Goal: Transaction & Acquisition: Book appointment/travel/reservation

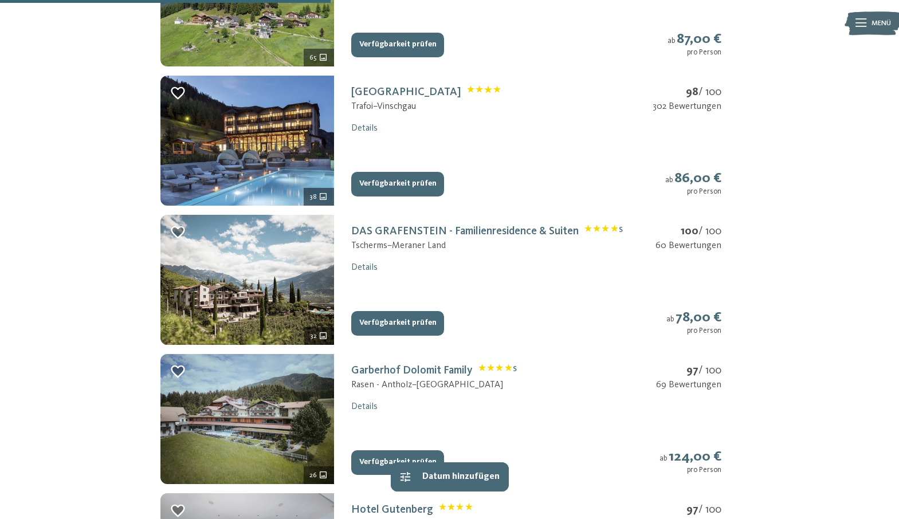
scroll to position [697, 0]
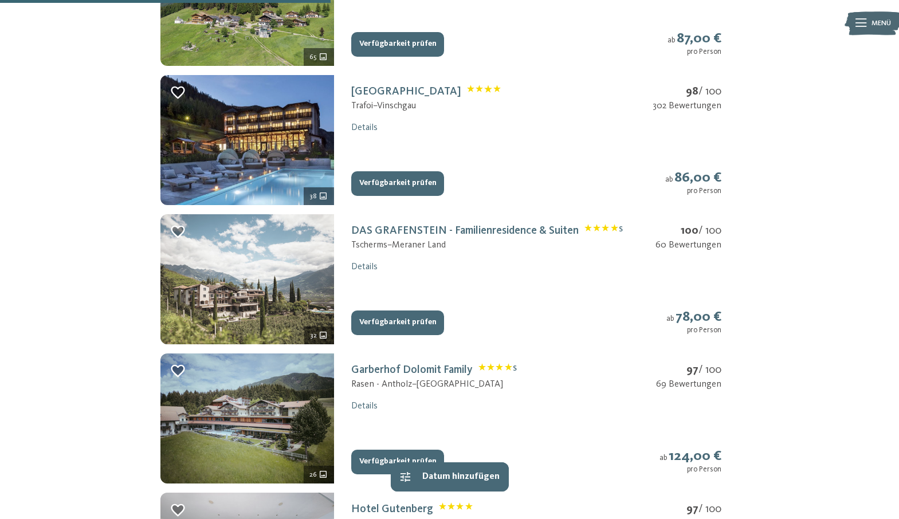
click at [313, 296] on img at bounding box center [247, 279] width 174 height 130
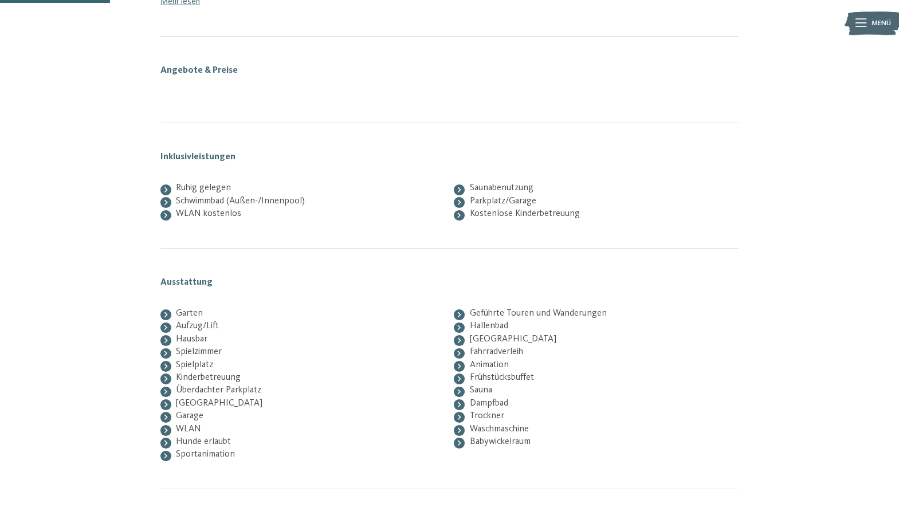
scroll to position [169, 0]
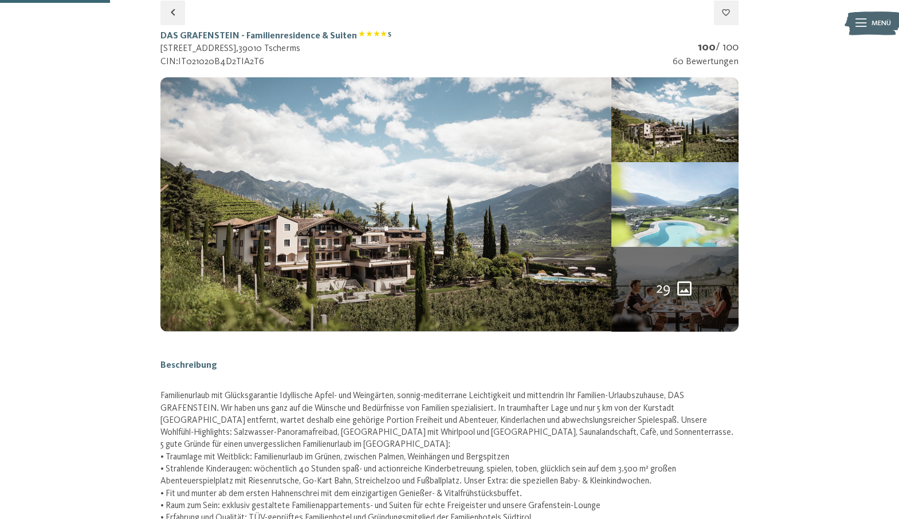
click at [677, 242] on img at bounding box center [674, 204] width 127 height 85
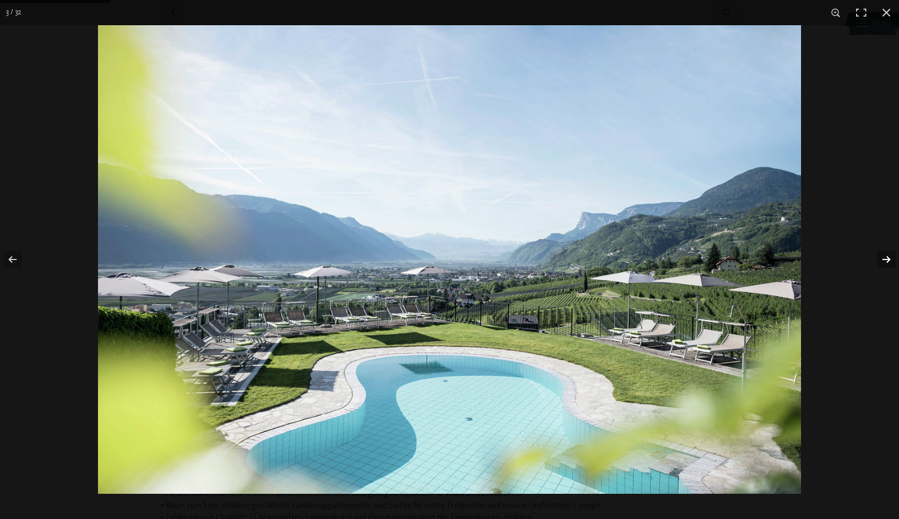
click at [883, 255] on button "button" at bounding box center [878, 259] width 40 height 57
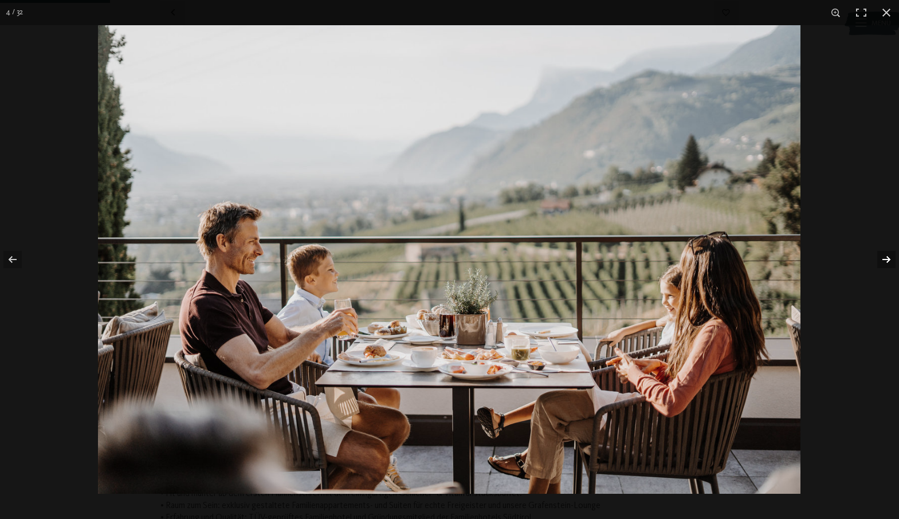
click at [883, 255] on button "button" at bounding box center [878, 259] width 40 height 57
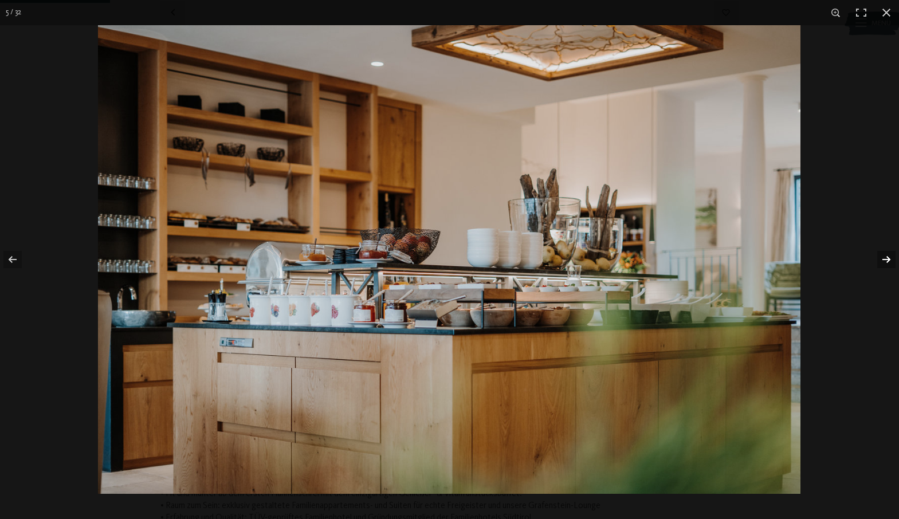
click at [883, 255] on button "button" at bounding box center [878, 259] width 40 height 57
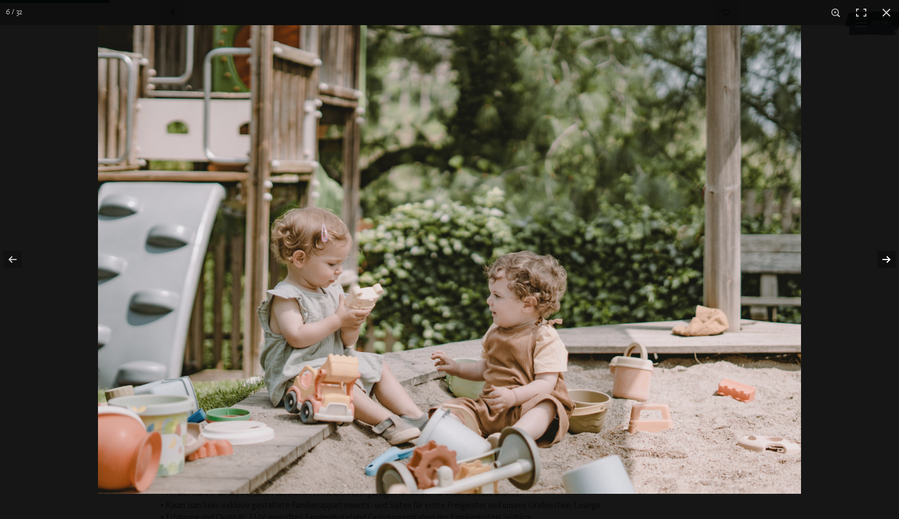
click at [883, 255] on button "button" at bounding box center [878, 259] width 40 height 57
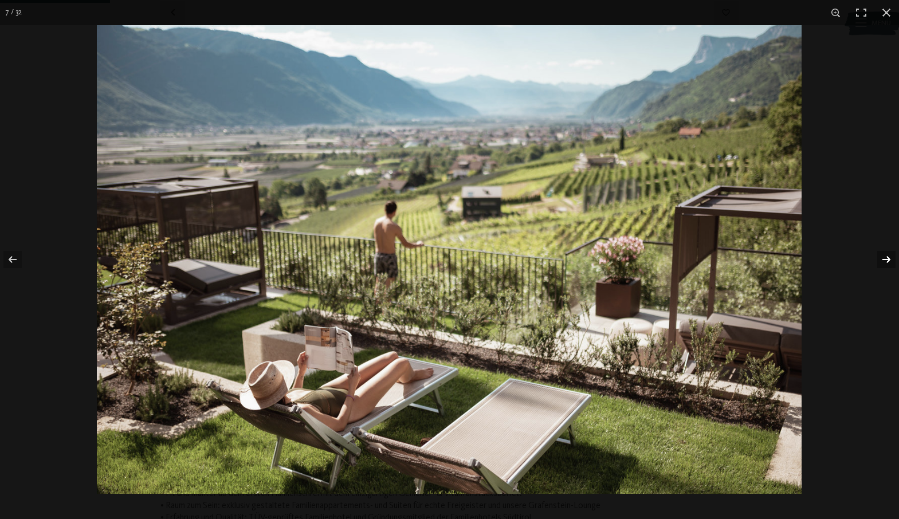
click at [883, 255] on button "button" at bounding box center [878, 259] width 40 height 57
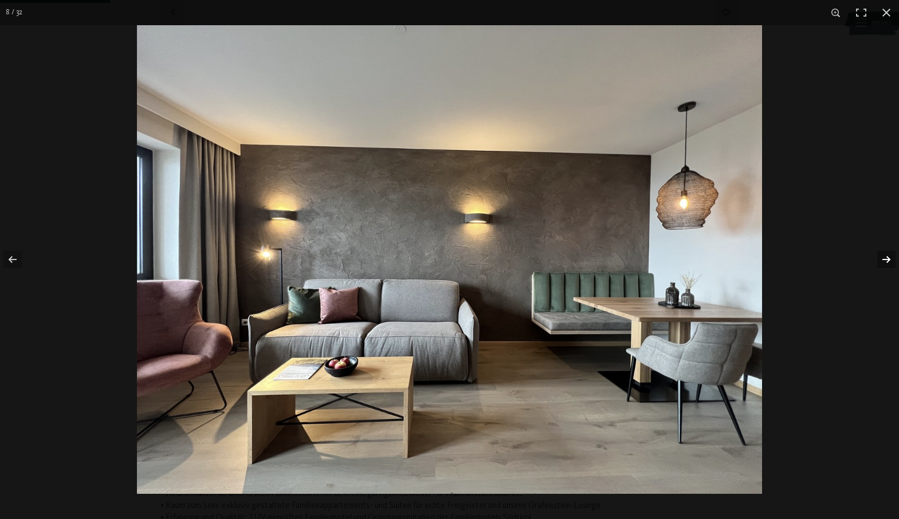
click at [883, 255] on button "button" at bounding box center [878, 259] width 40 height 57
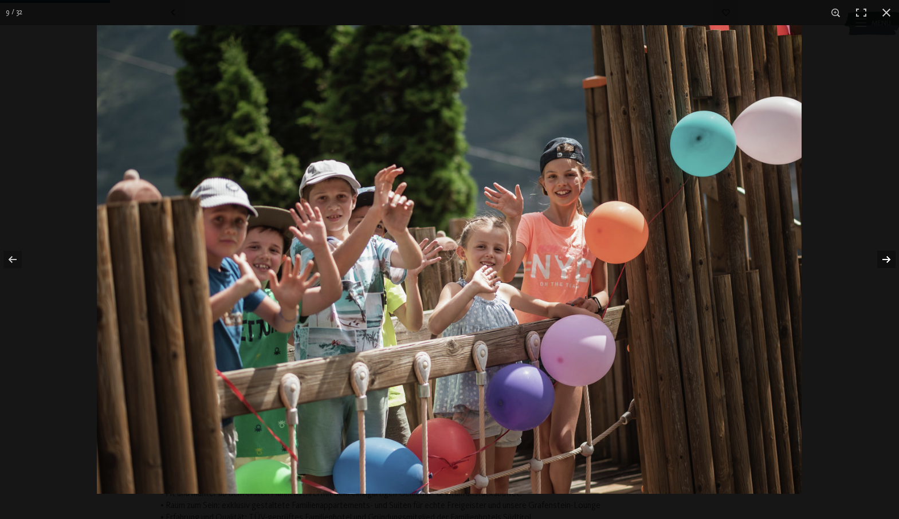
click at [883, 255] on button "button" at bounding box center [878, 259] width 40 height 57
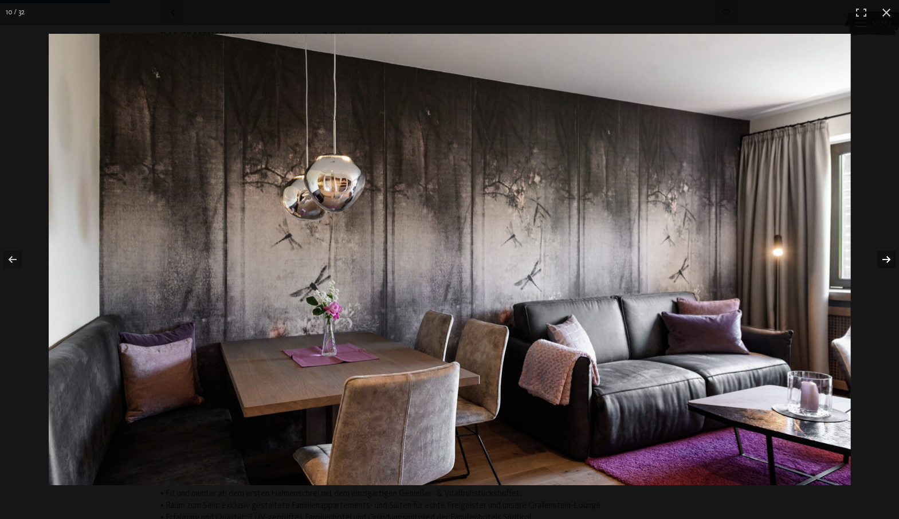
click at [883, 255] on button "button" at bounding box center [878, 259] width 40 height 57
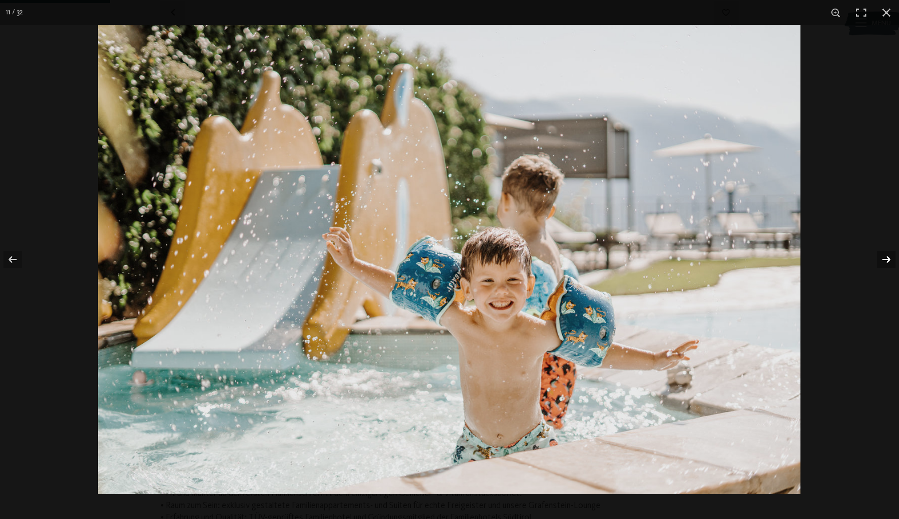
click at [883, 255] on button "button" at bounding box center [878, 259] width 40 height 57
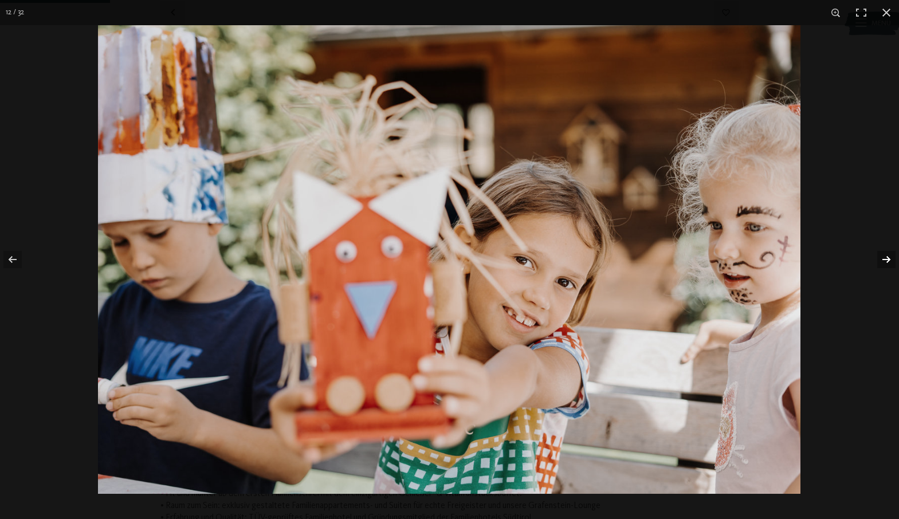
click at [883, 255] on button "button" at bounding box center [878, 259] width 40 height 57
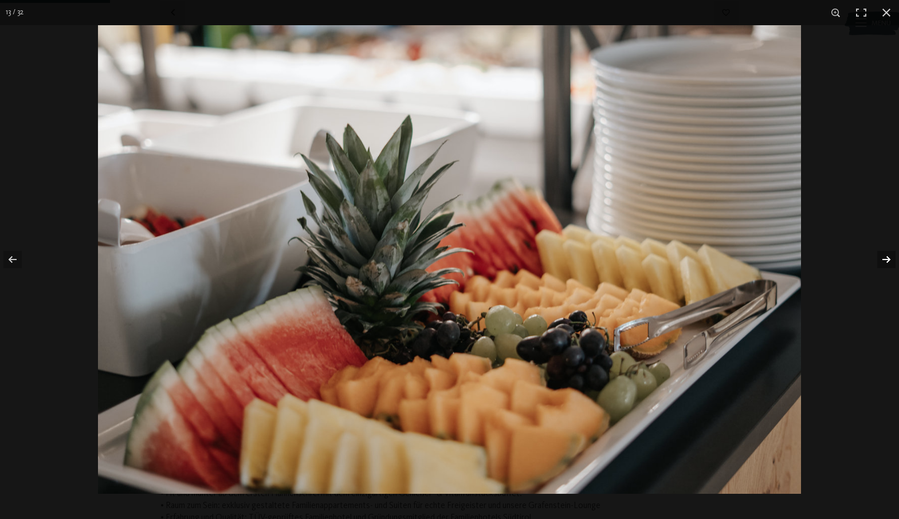
click at [883, 255] on button "button" at bounding box center [878, 259] width 40 height 57
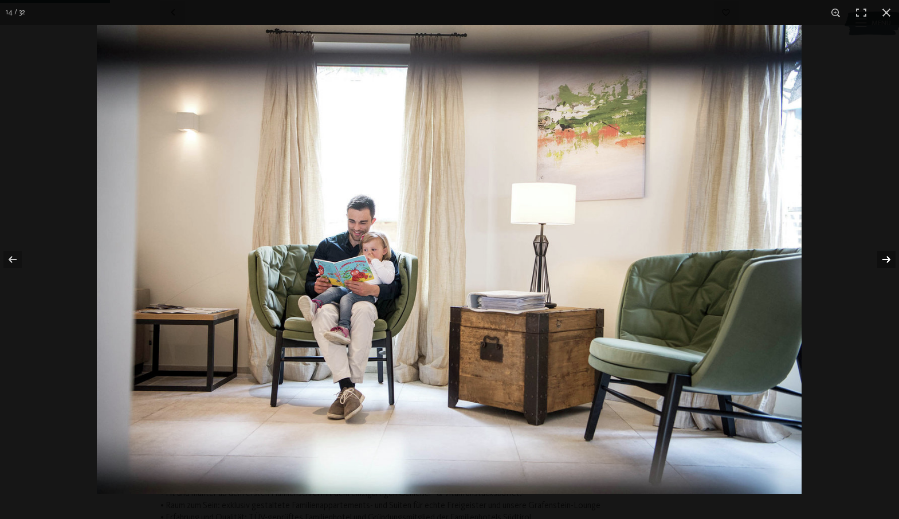
click at [883, 255] on button "button" at bounding box center [878, 259] width 40 height 57
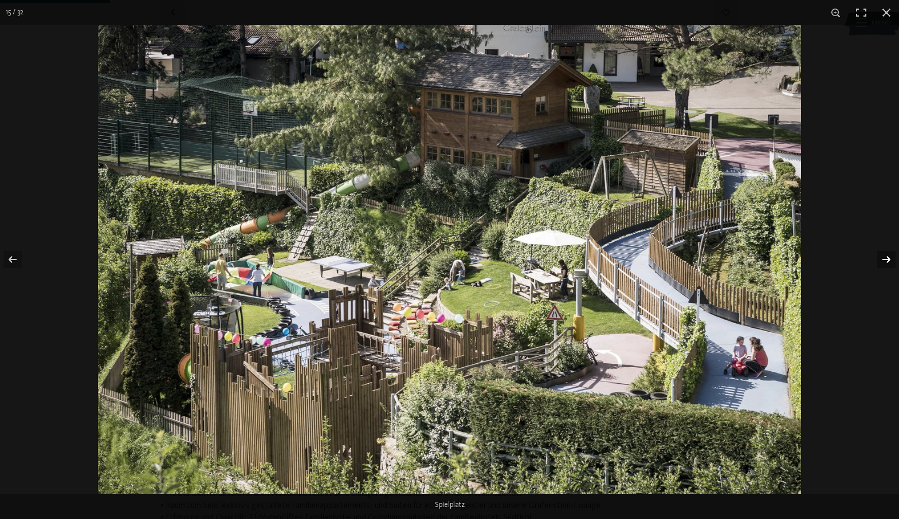
click at [883, 255] on button "button" at bounding box center [878, 259] width 40 height 57
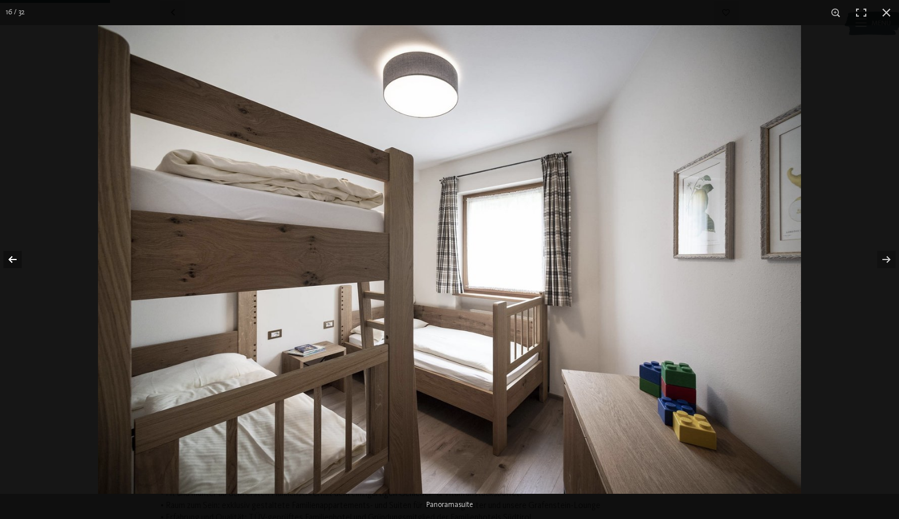
click at [10, 254] on button "button" at bounding box center [20, 259] width 40 height 57
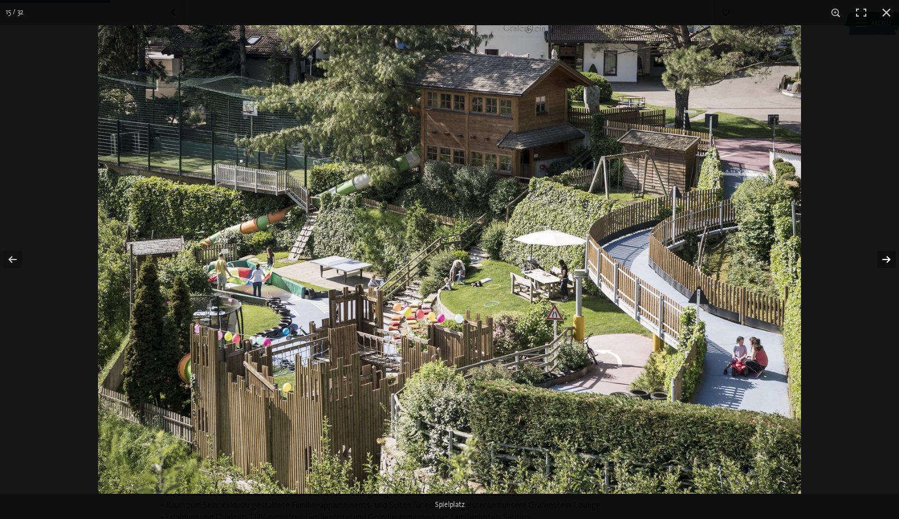
click at [886, 259] on button "button" at bounding box center [878, 259] width 40 height 57
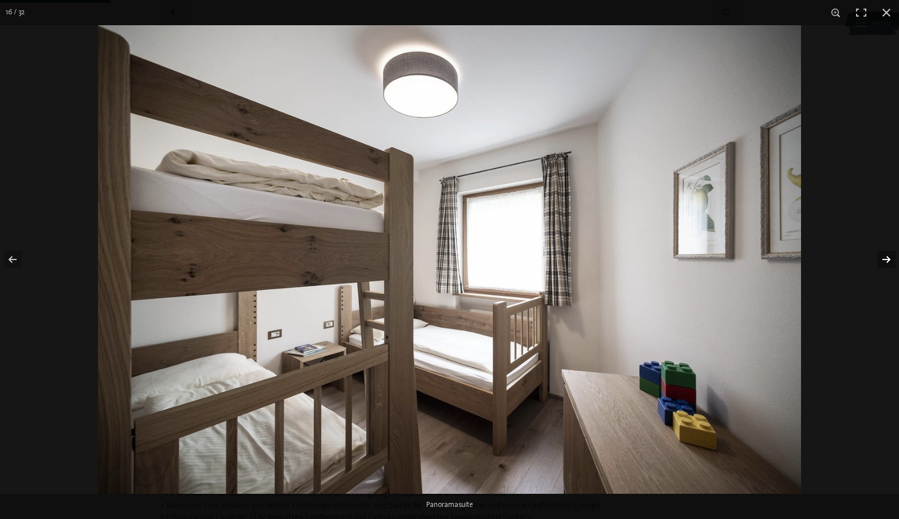
click at [886, 259] on button "button" at bounding box center [878, 259] width 40 height 57
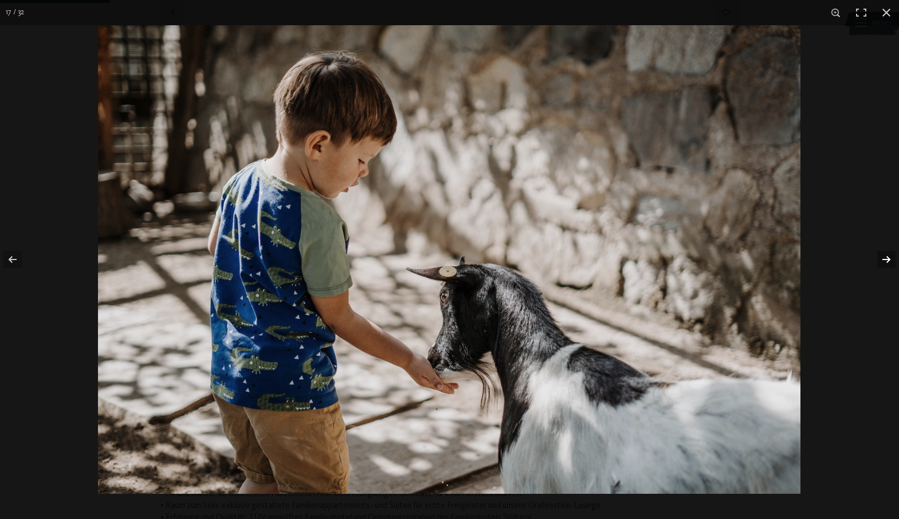
click at [886, 259] on button "button" at bounding box center [878, 259] width 40 height 57
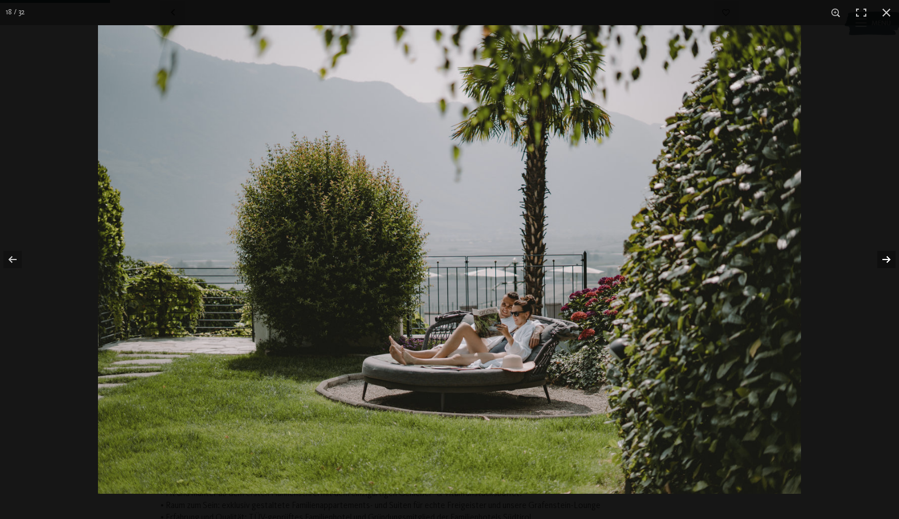
click at [886, 259] on button "button" at bounding box center [878, 259] width 40 height 57
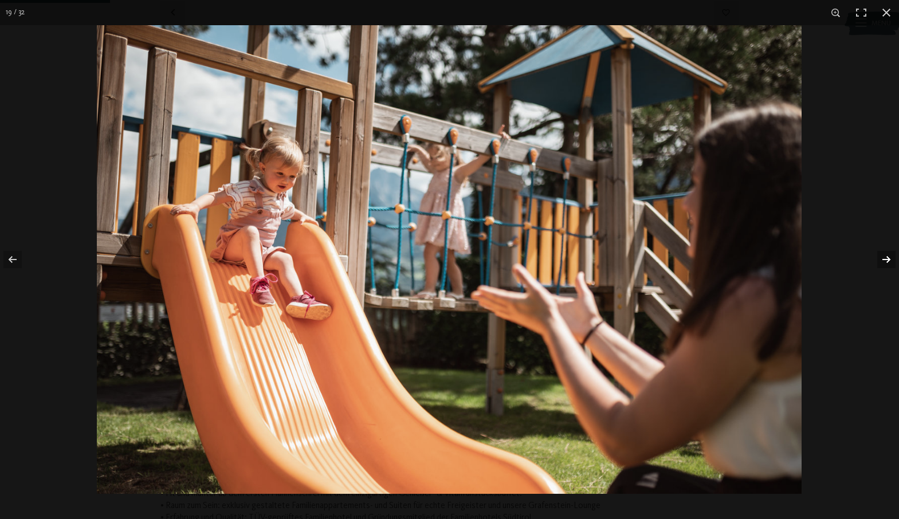
click at [886, 259] on button "button" at bounding box center [878, 259] width 40 height 57
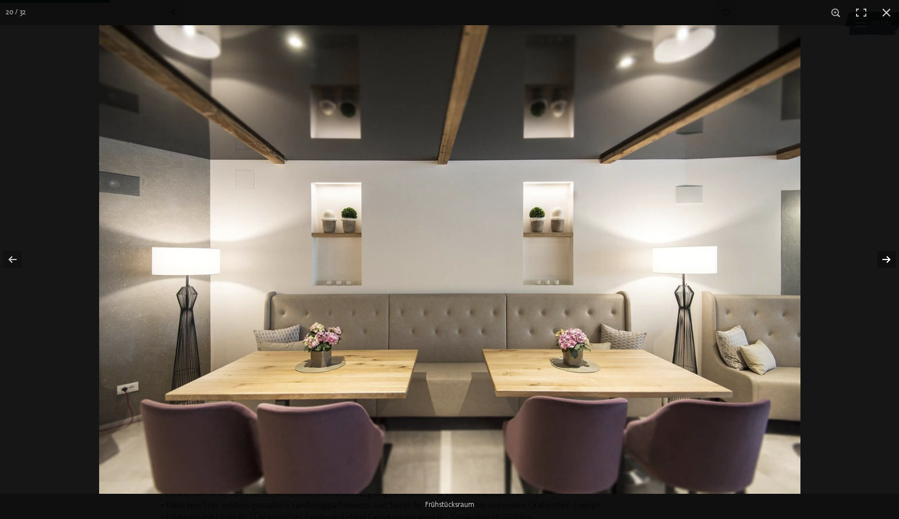
click at [886, 259] on button "button" at bounding box center [878, 259] width 40 height 57
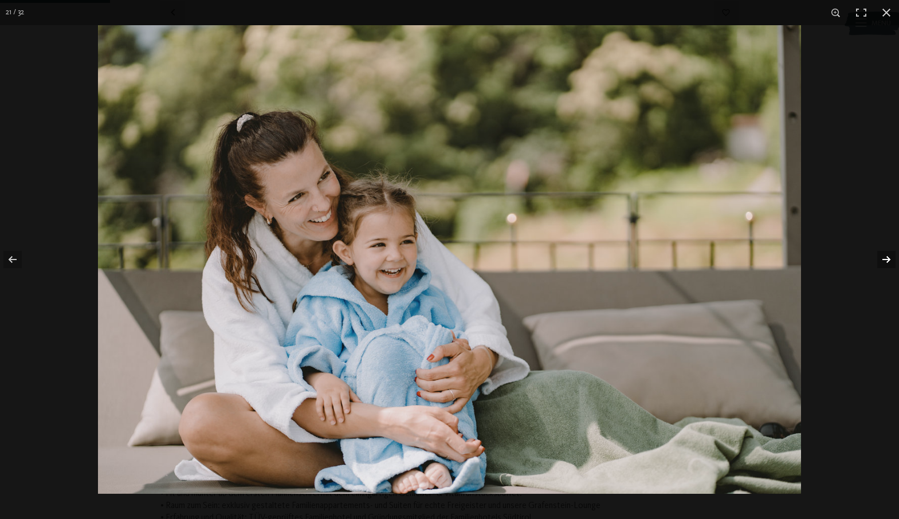
click at [886, 259] on button "button" at bounding box center [878, 259] width 40 height 57
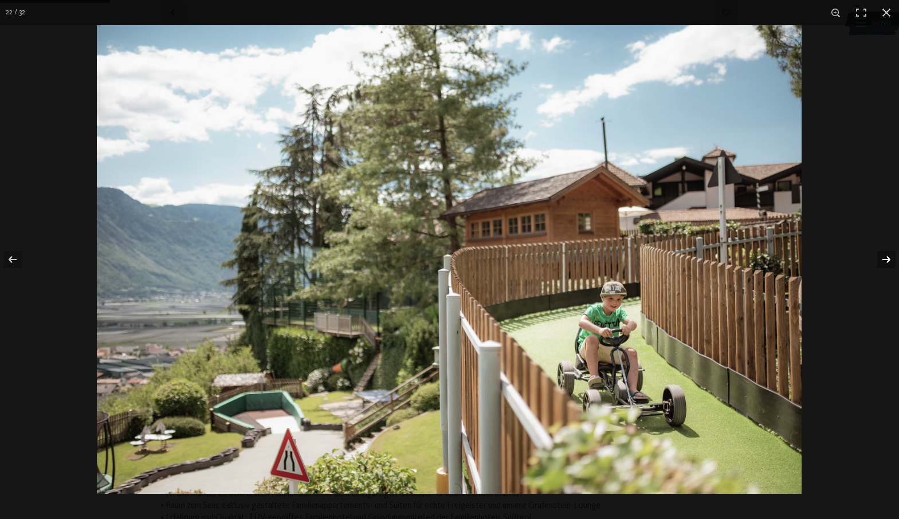
click at [886, 259] on button "button" at bounding box center [878, 259] width 40 height 57
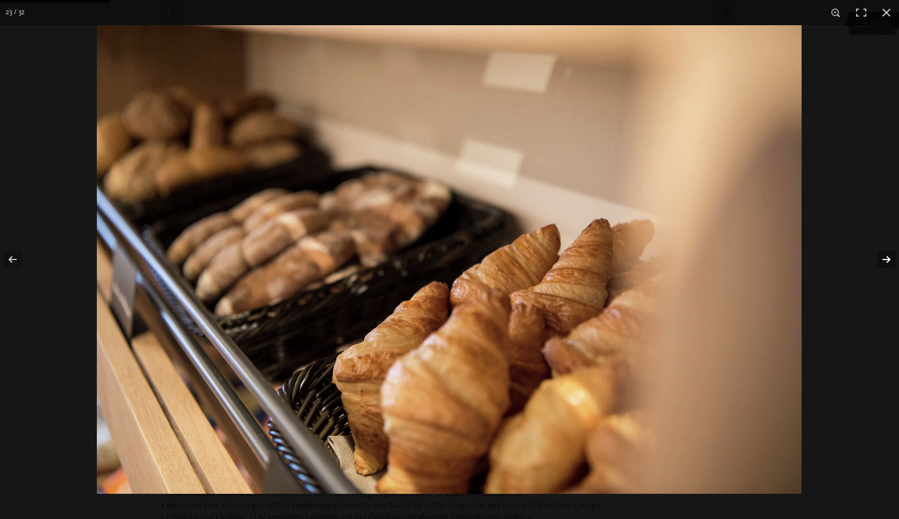
click at [886, 259] on button "button" at bounding box center [878, 259] width 40 height 57
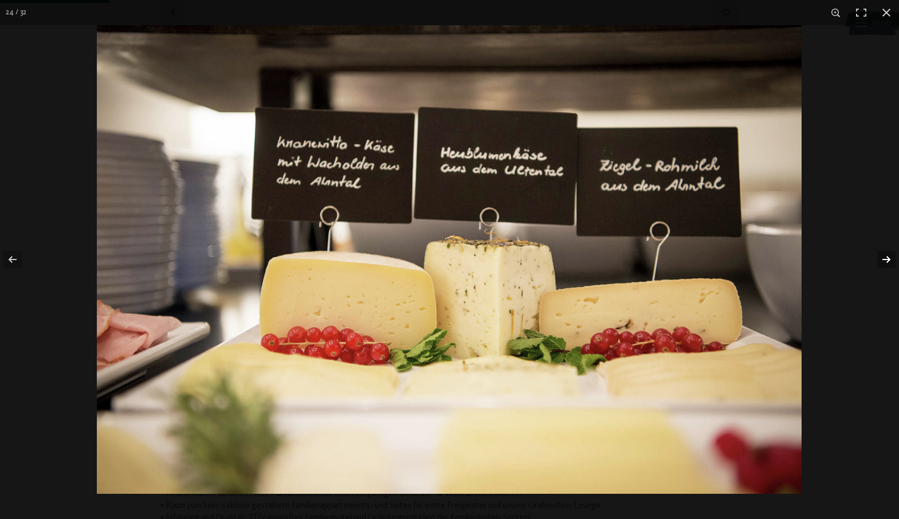
click at [886, 259] on button "button" at bounding box center [878, 259] width 40 height 57
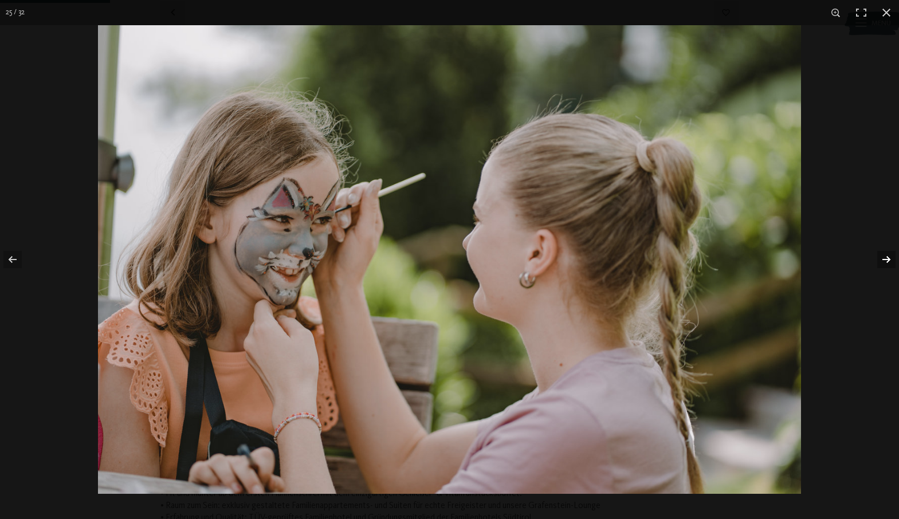
click at [886, 259] on button "button" at bounding box center [878, 259] width 40 height 57
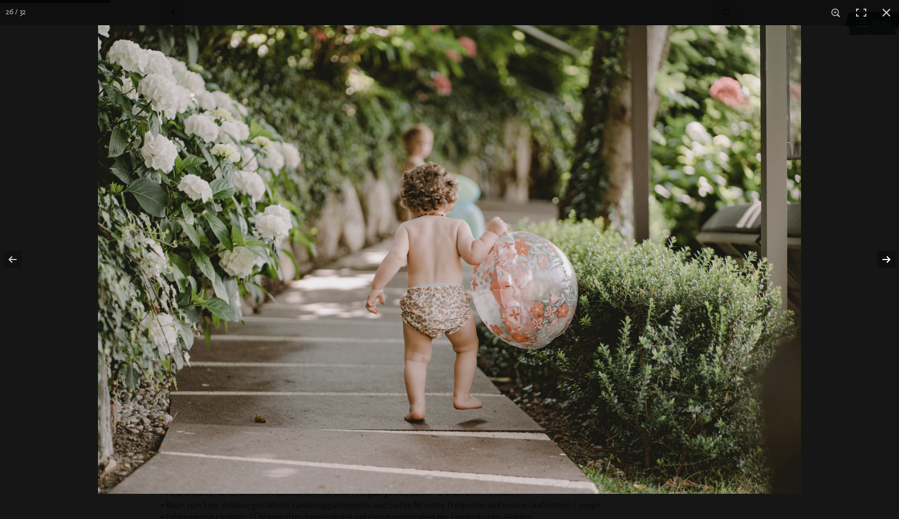
click at [886, 259] on button "button" at bounding box center [878, 259] width 40 height 57
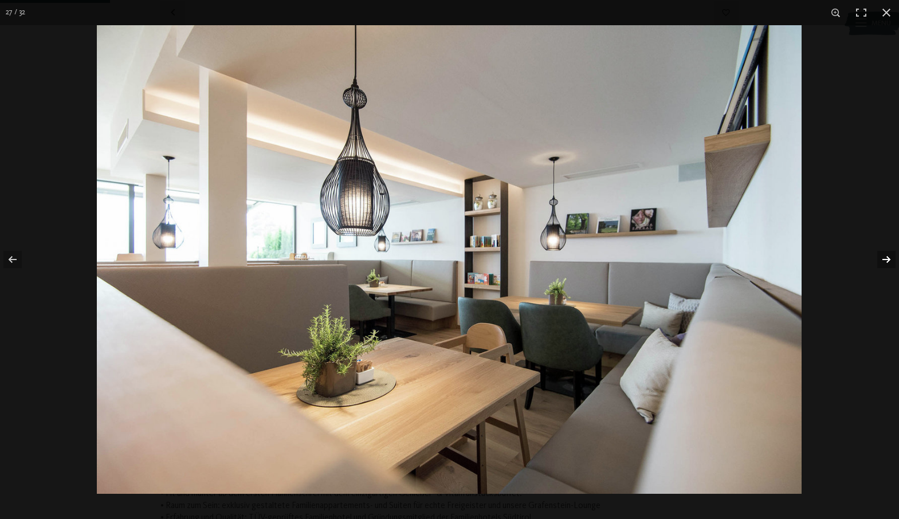
click at [886, 259] on button "button" at bounding box center [878, 259] width 40 height 57
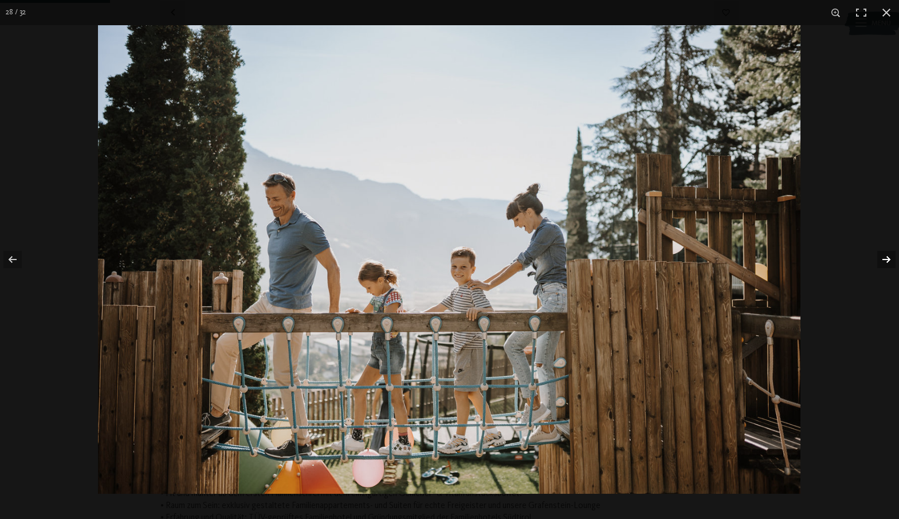
click at [886, 259] on button "button" at bounding box center [878, 259] width 40 height 57
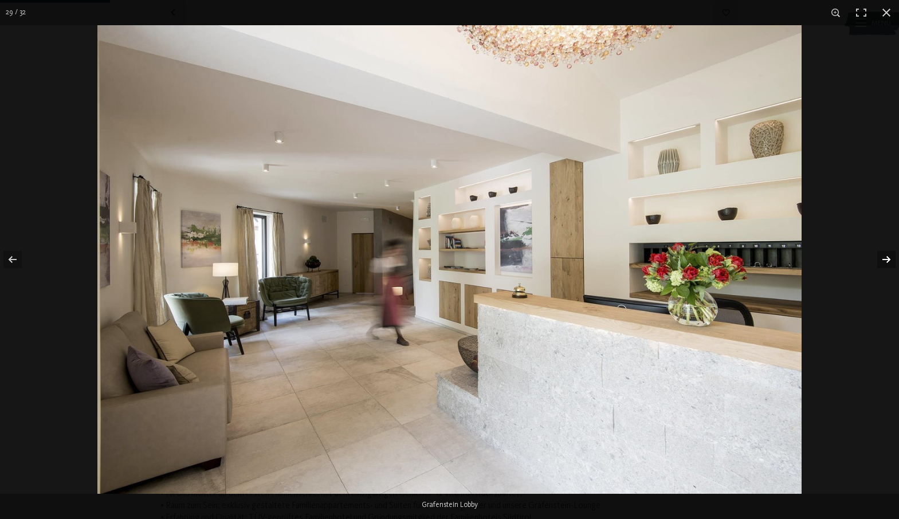
click at [886, 259] on button "button" at bounding box center [878, 259] width 40 height 57
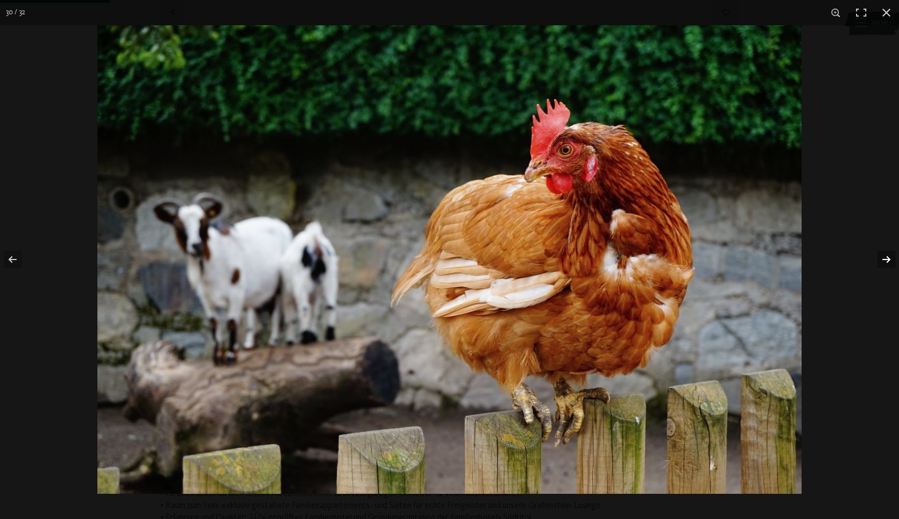
click at [886, 259] on button "button" at bounding box center [878, 259] width 40 height 57
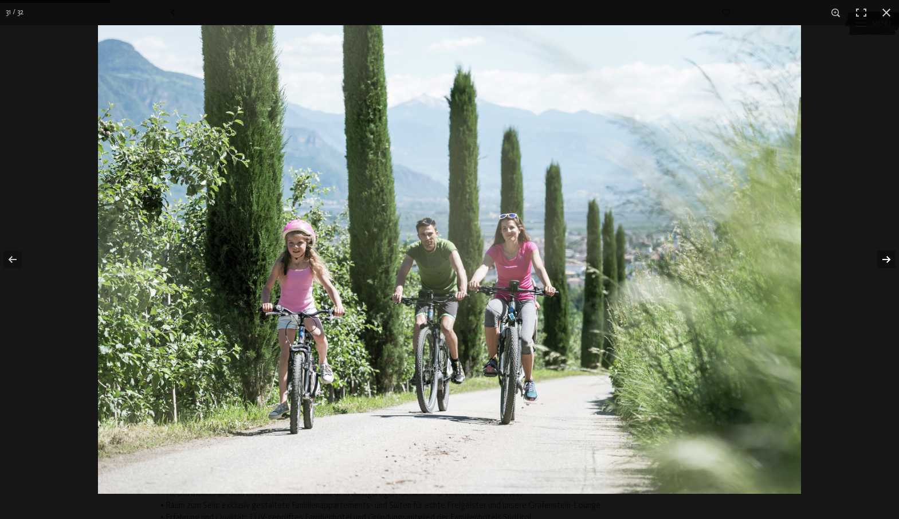
click at [886, 259] on button "button" at bounding box center [878, 259] width 40 height 57
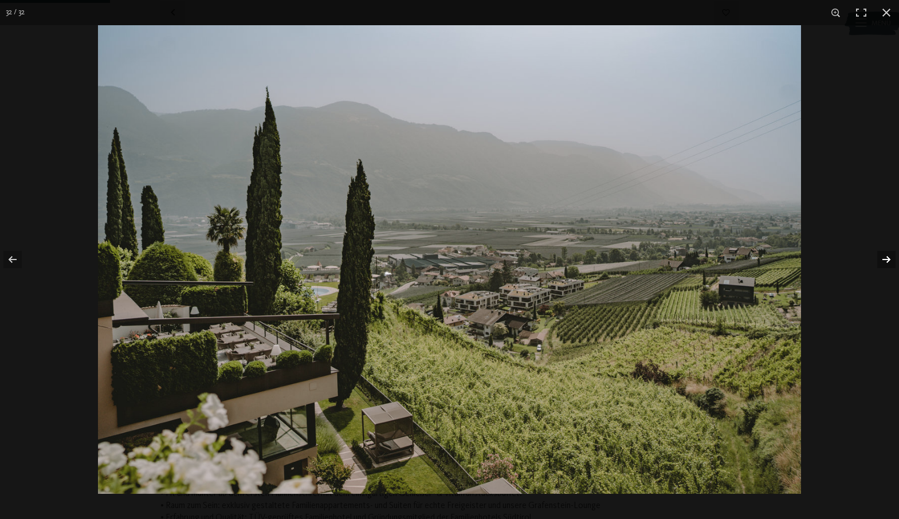
click at [886, 259] on button "button" at bounding box center [878, 259] width 40 height 57
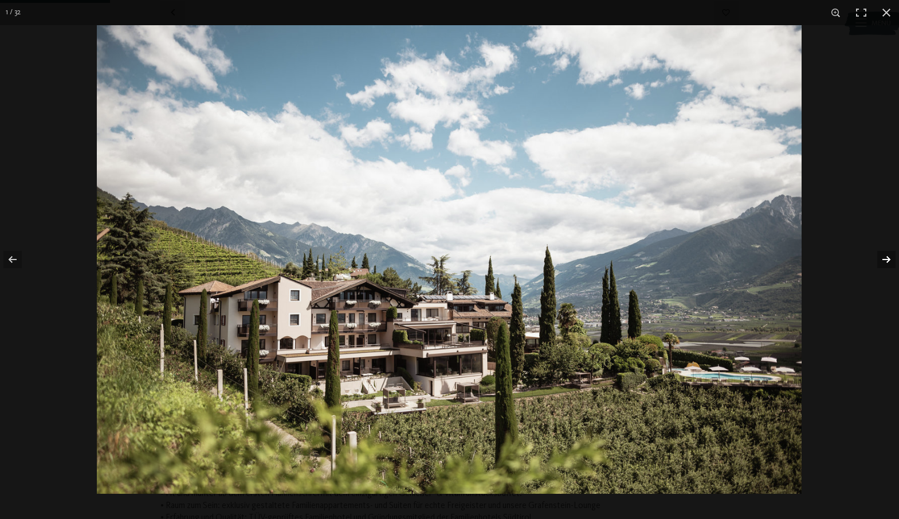
click at [886, 259] on button "button" at bounding box center [878, 259] width 40 height 57
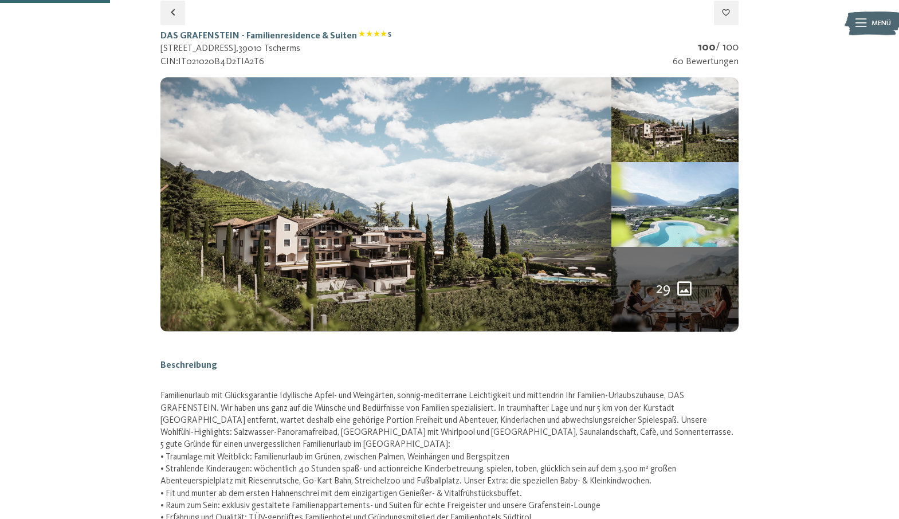
click at [0, 0] on button "button" at bounding box center [0, 0] width 0 height 0
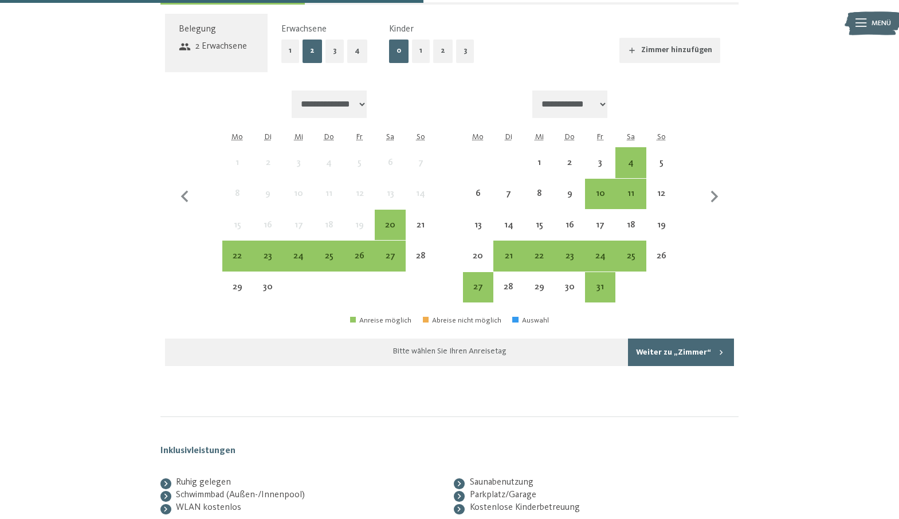
scroll to position [871, 0]
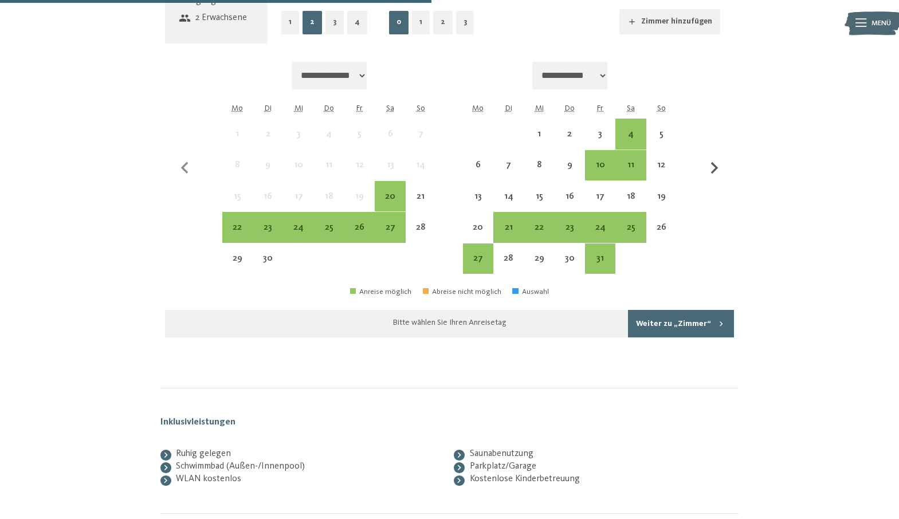
click at [716, 166] on icon "button" at bounding box center [714, 168] width 24 height 24
select select "**********"
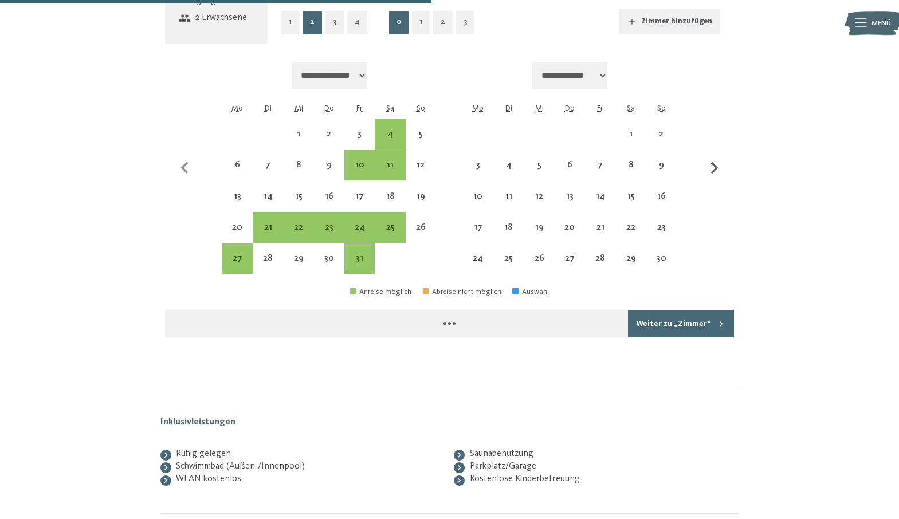
select select "**********"
click at [716, 166] on icon "button" at bounding box center [714, 168] width 24 height 24
select select "**********"
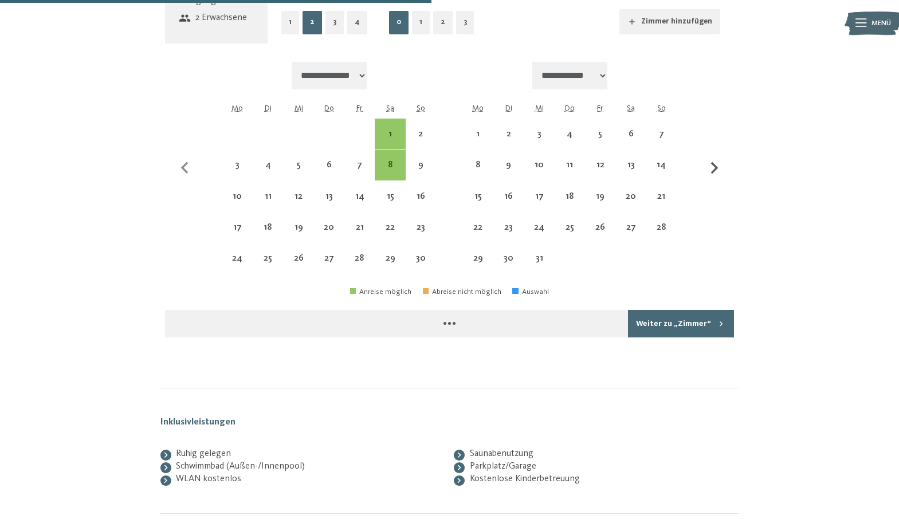
select select "**********"
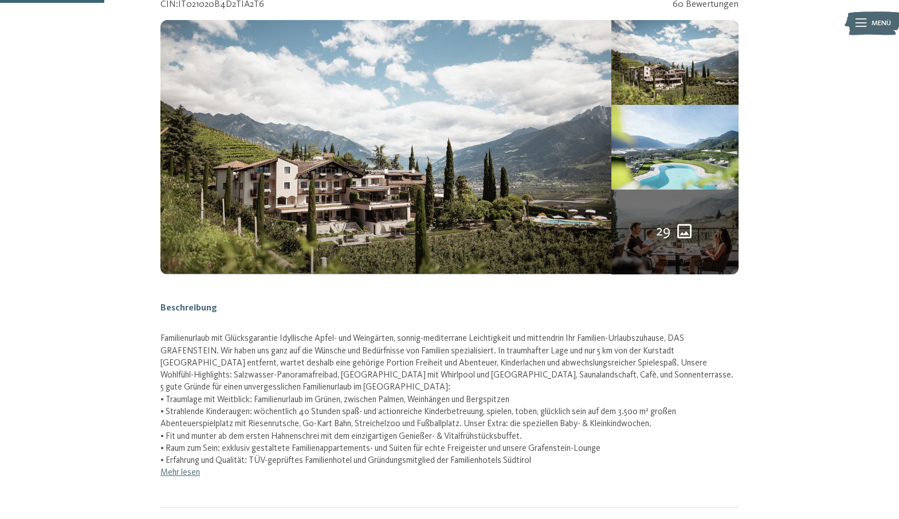
scroll to position [208, 0]
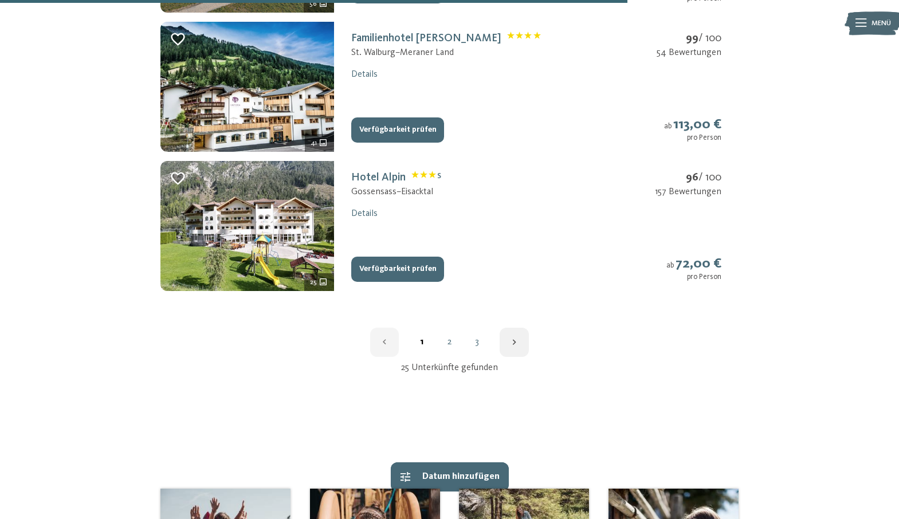
scroll to position [1505, 0]
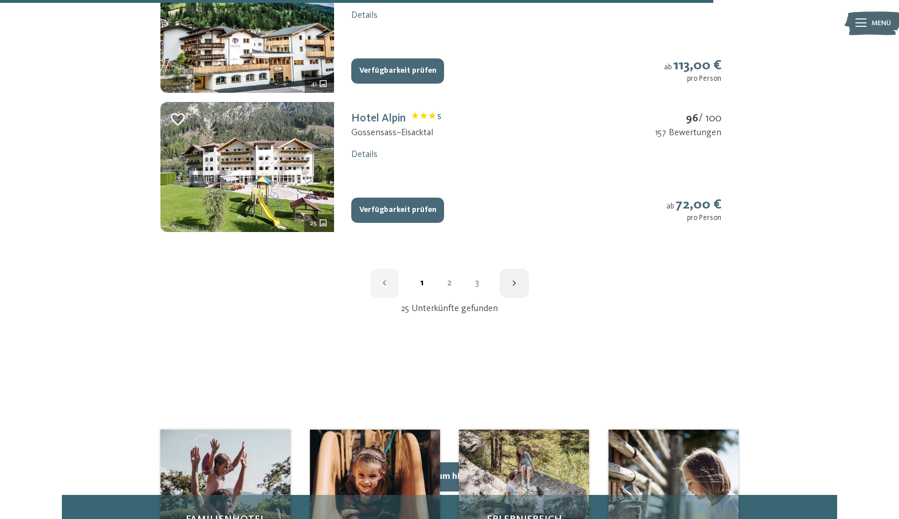
click at [446, 286] on link "2" at bounding box center [448, 282] width 27 height 9
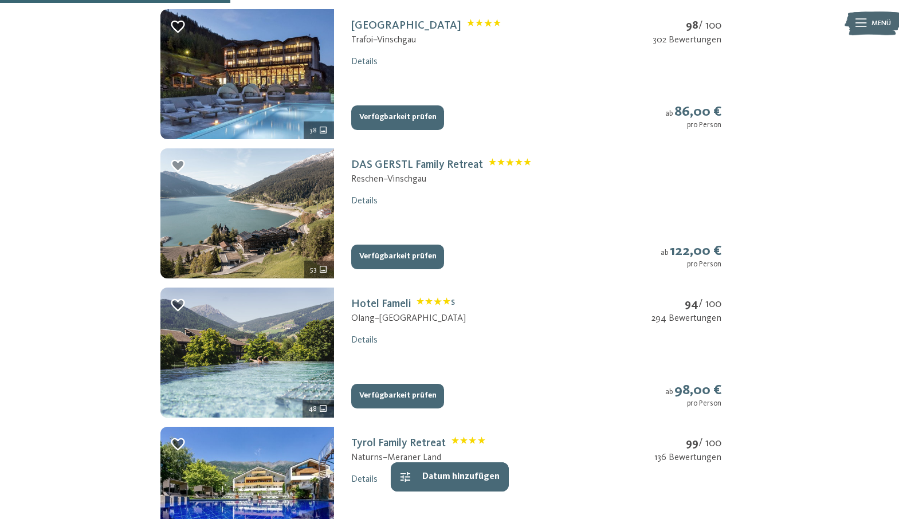
scroll to position [487, 0]
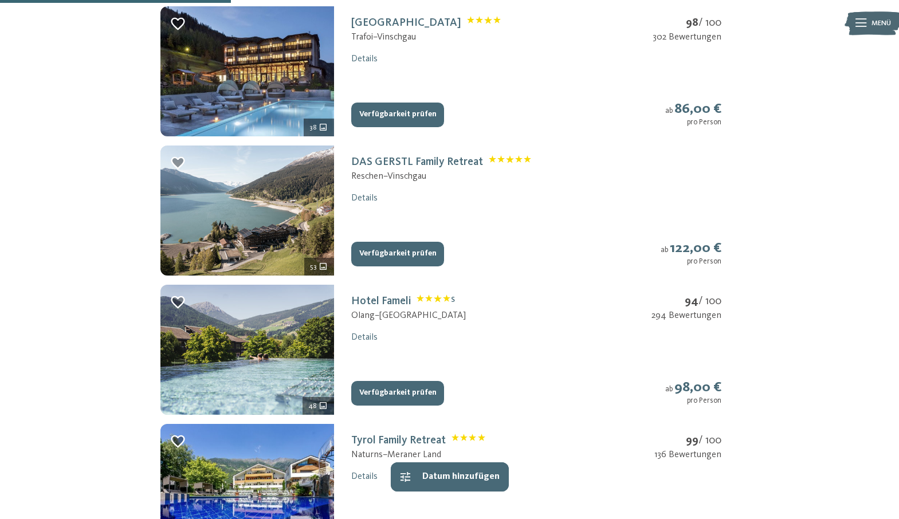
click at [395, 259] on button "Verfügbarkeit prüfen" at bounding box center [397, 254] width 93 height 25
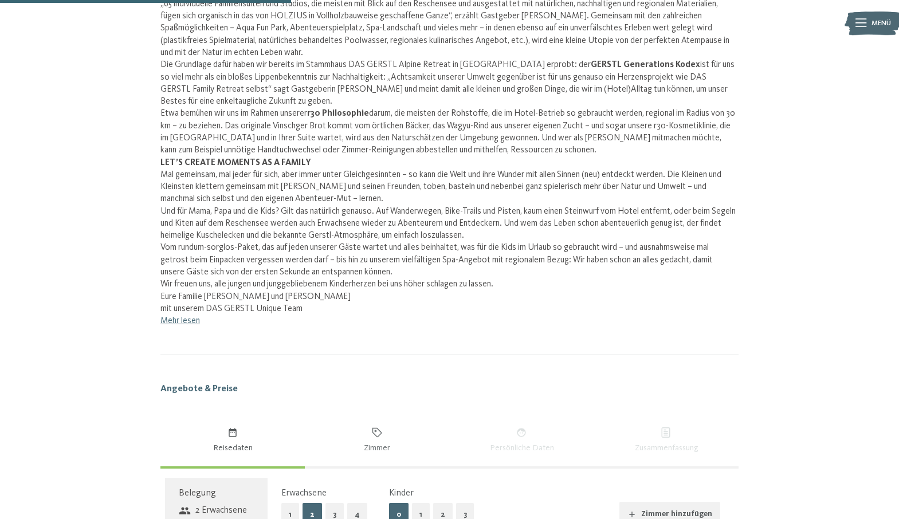
scroll to position [672, 0]
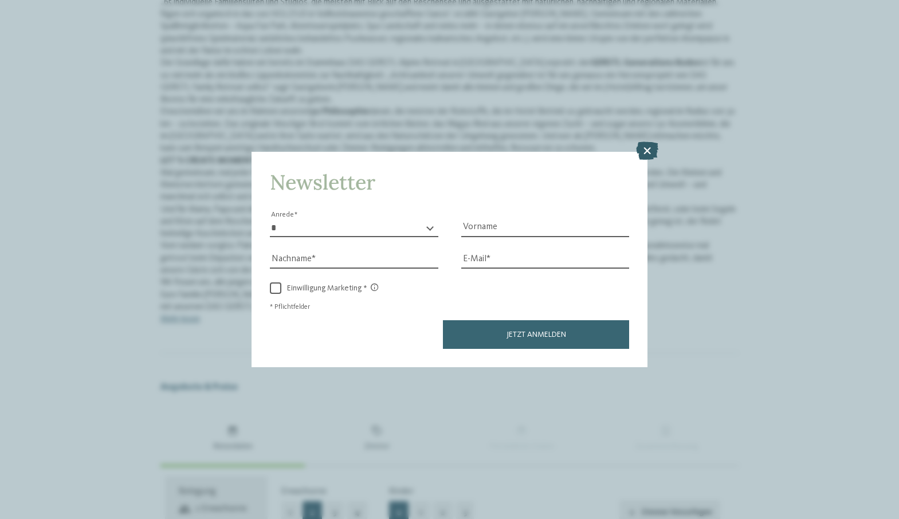
click at [655, 144] on icon at bounding box center [647, 151] width 22 height 18
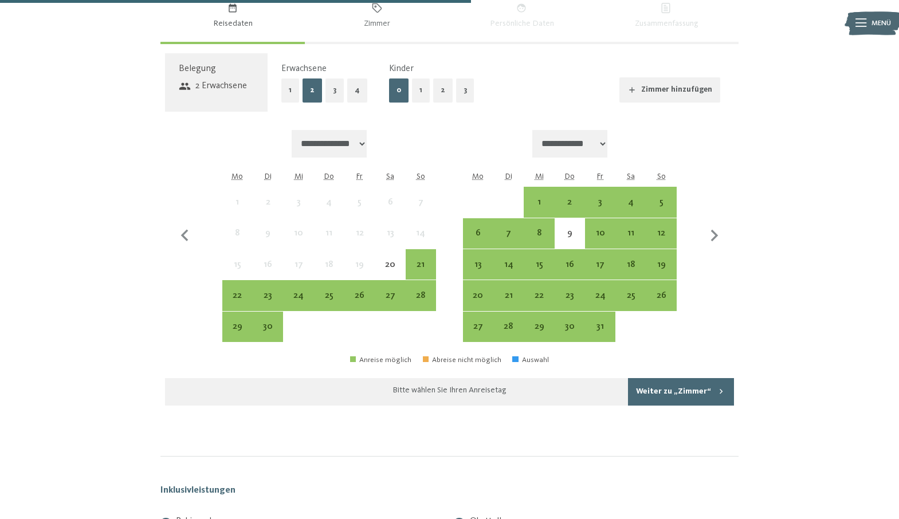
scroll to position [1121, 0]
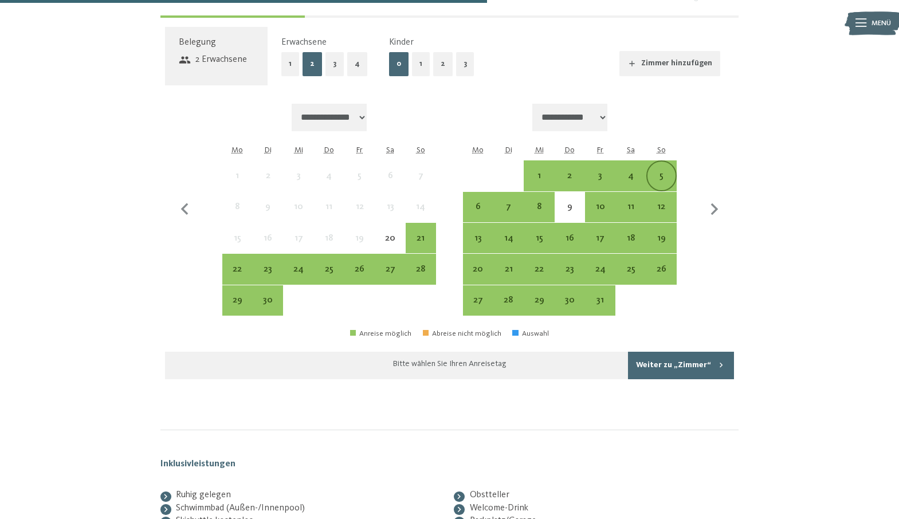
click at [671, 177] on div "5" at bounding box center [661, 185] width 28 height 28
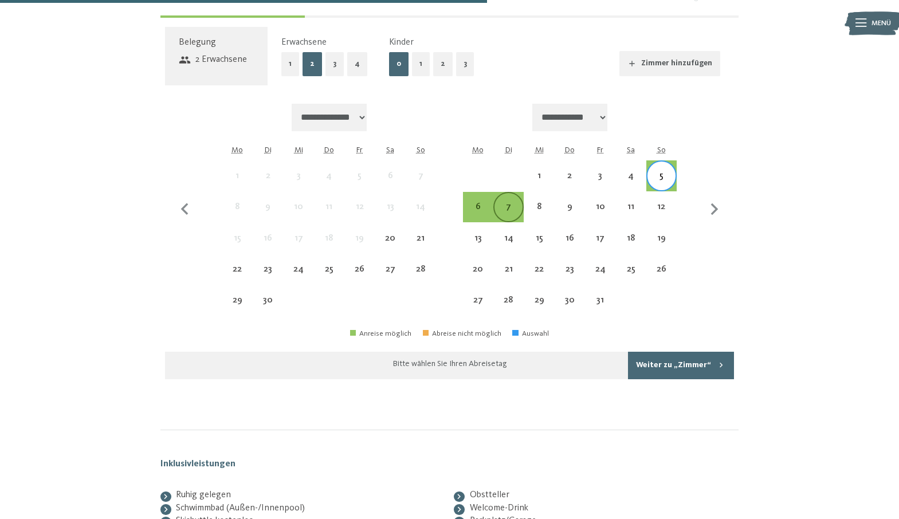
click at [513, 200] on div "7" at bounding box center [508, 207] width 28 height 28
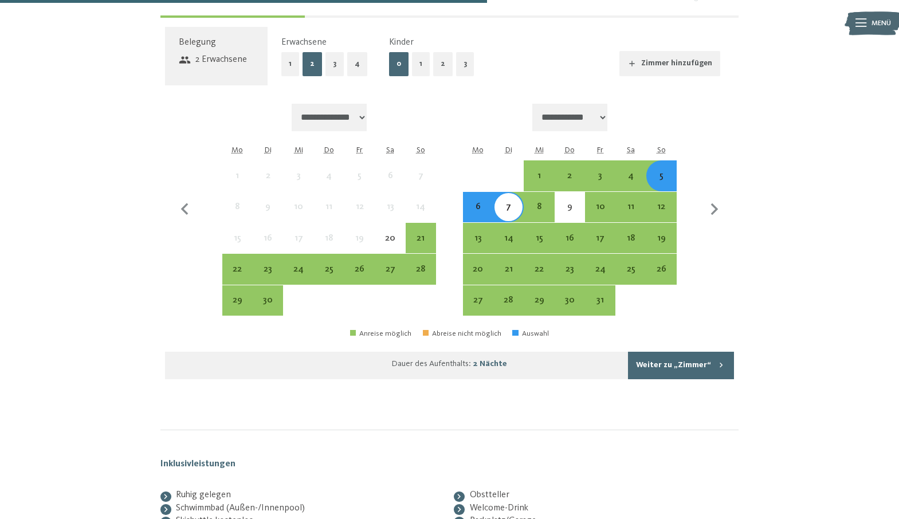
click at [656, 172] on div "5" at bounding box center [661, 185] width 28 height 28
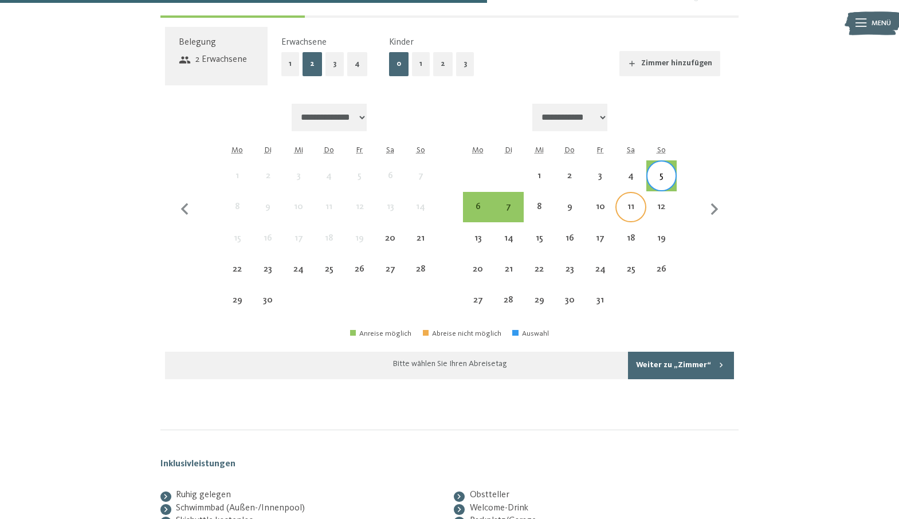
click at [628, 198] on div "11" at bounding box center [630, 207] width 28 height 28
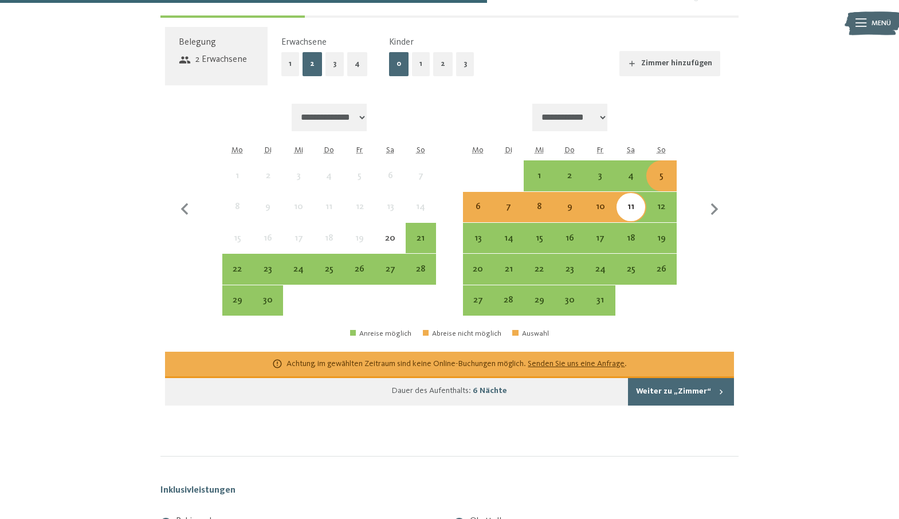
click at [481, 210] on div "6" at bounding box center [478, 216] width 28 height 28
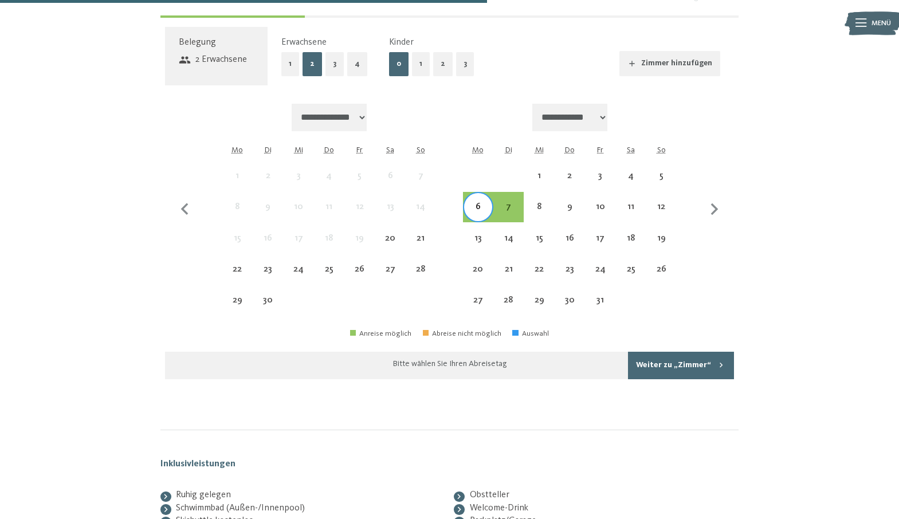
click at [481, 210] on div "6" at bounding box center [478, 216] width 28 height 28
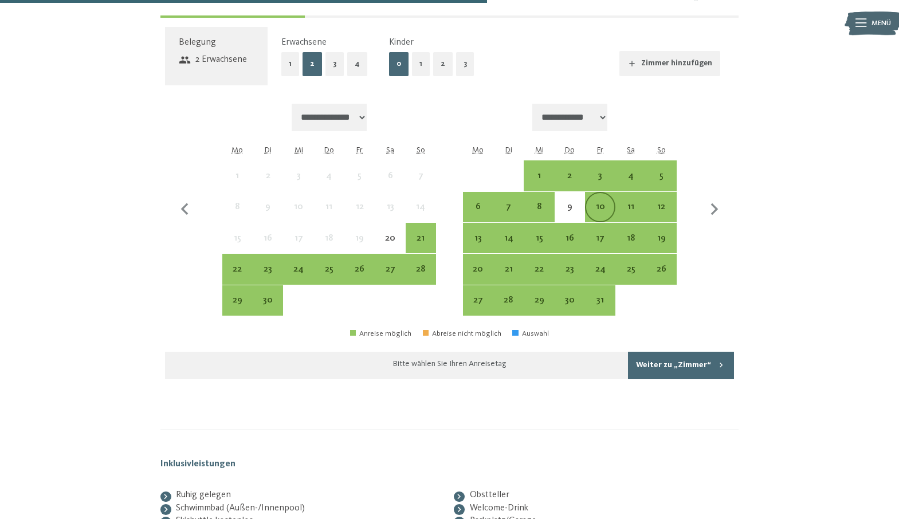
click at [598, 202] on div "10" at bounding box center [600, 216] width 28 height 28
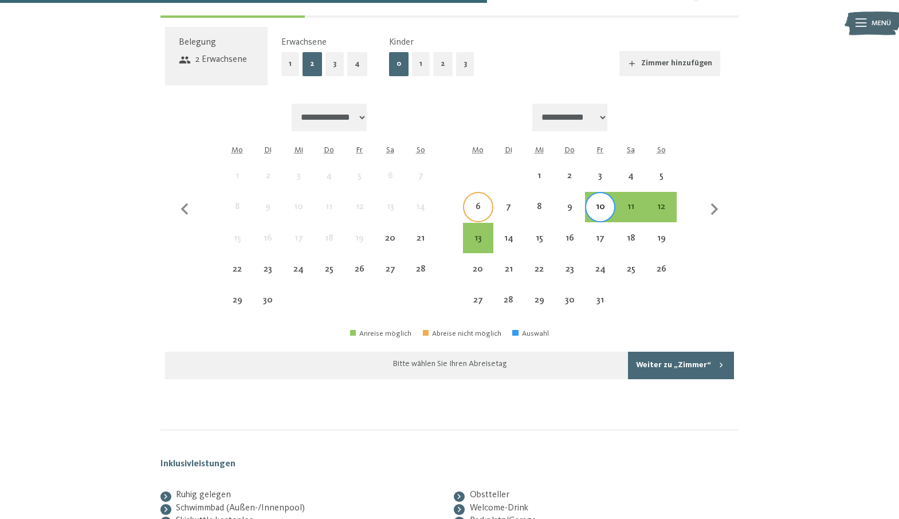
click at [482, 206] on div "6" at bounding box center [478, 216] width 28 height 28
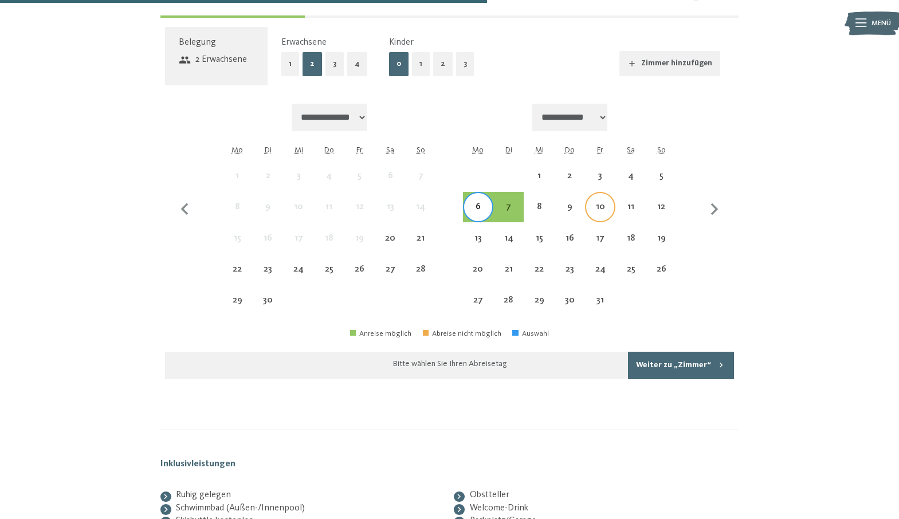
click at [596, 202] on div "10" at bounding box center [600, 216] width 28 height 28
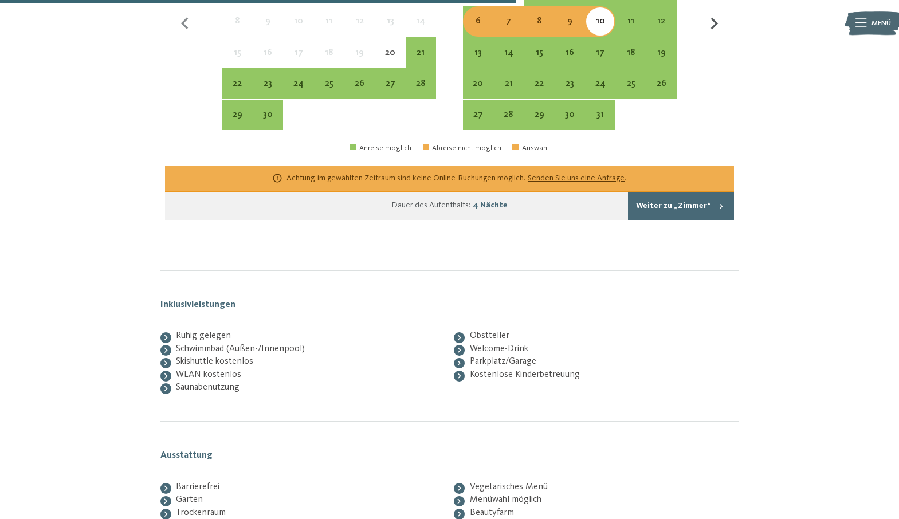
scroll to position [1117, 0]
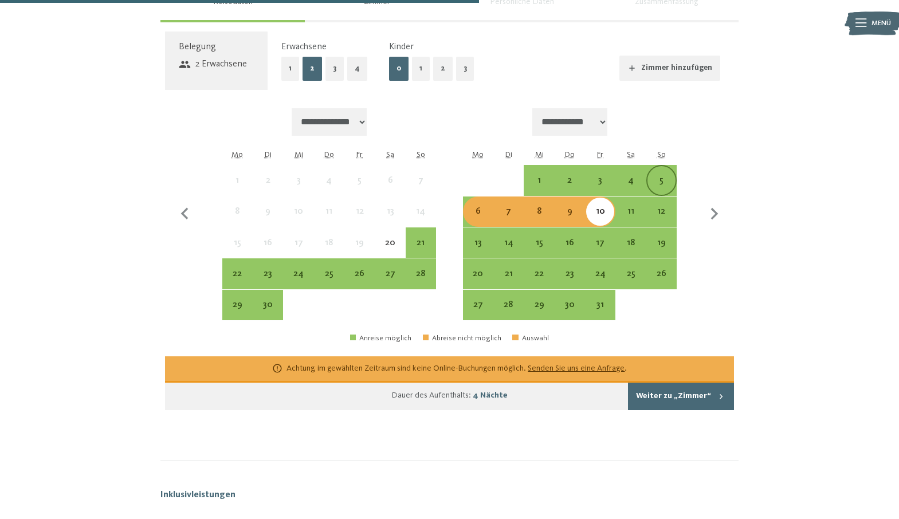
click at [657, 178] on div "5" at bounding box center [661, 190] width 28 height 28
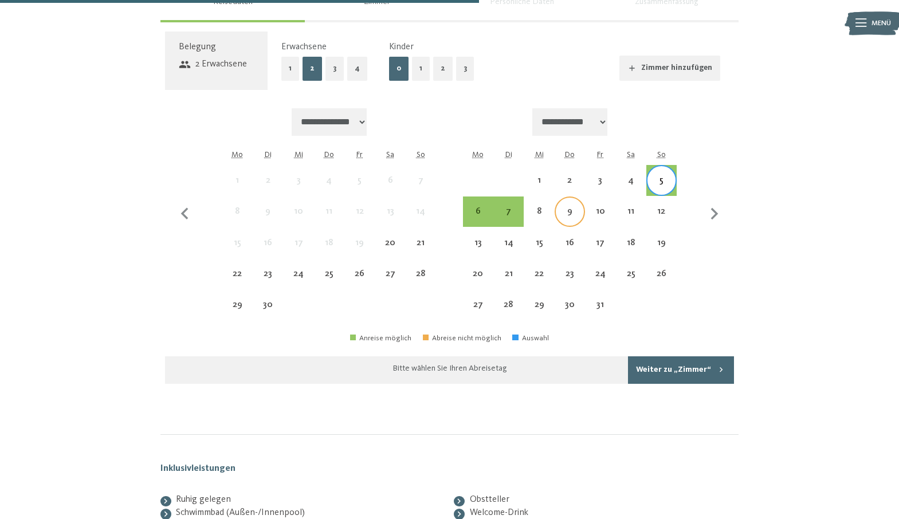
click at [565, 213] on div "9" at bounding box center [570, 221] width 28 height 28
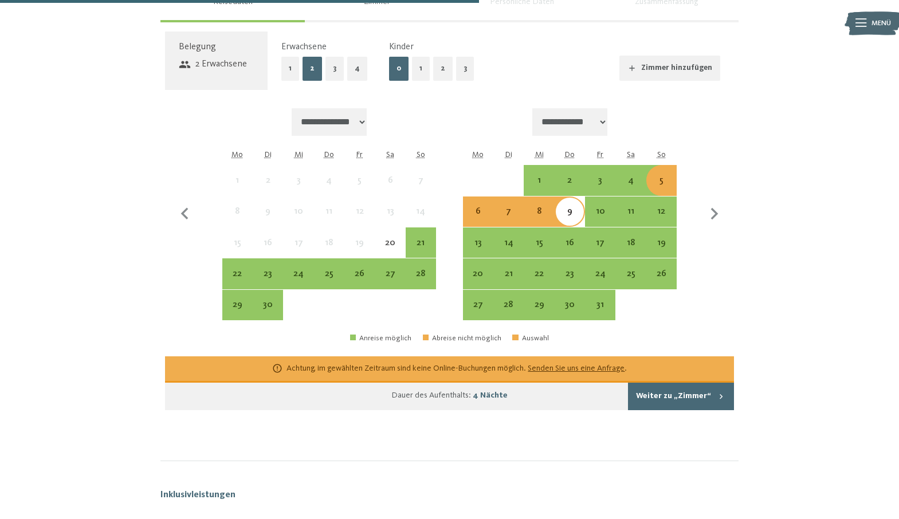
click at [675, 402] on button "Weiter zu „Zimmer“" at bounding box center [681, 396] width 106 height 27
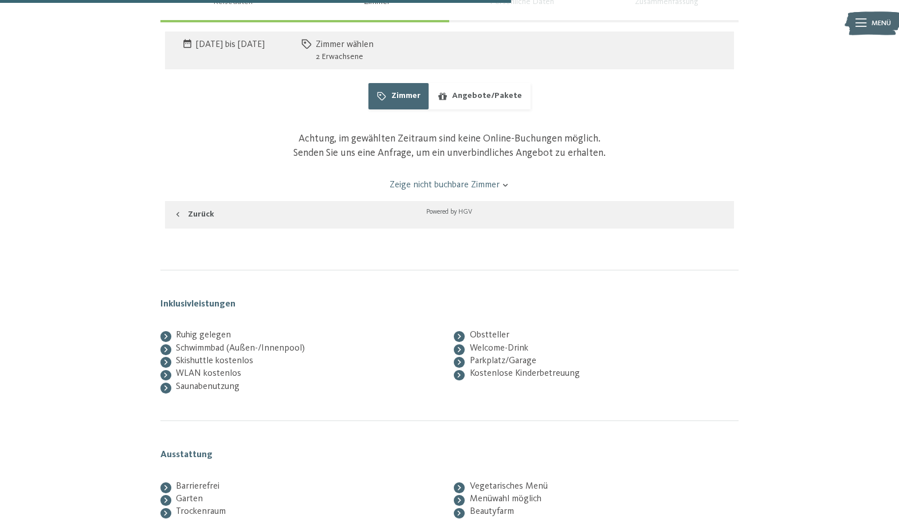
scroll to position [1084, 0]
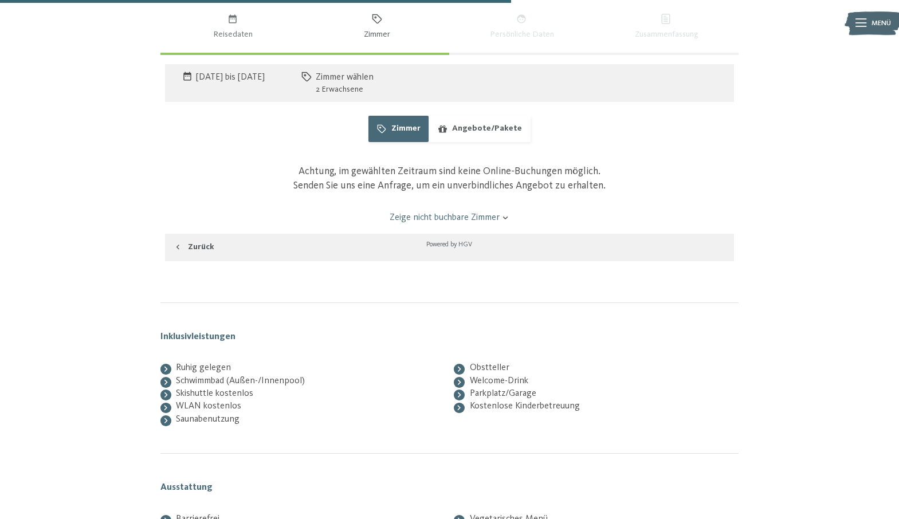
click at [474, 140] on button "Angebote/Pakete" at bounding box center [478, 129] width 101 height 26
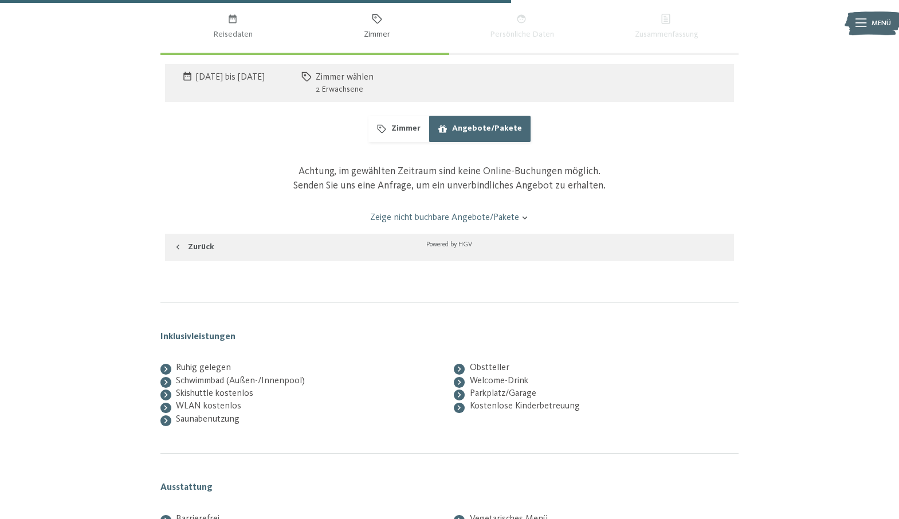
click at [468, 220] on link "Zeige nicht buchbare Angebote/Pakete" at bounding box center [449, 217] width 534 height 13
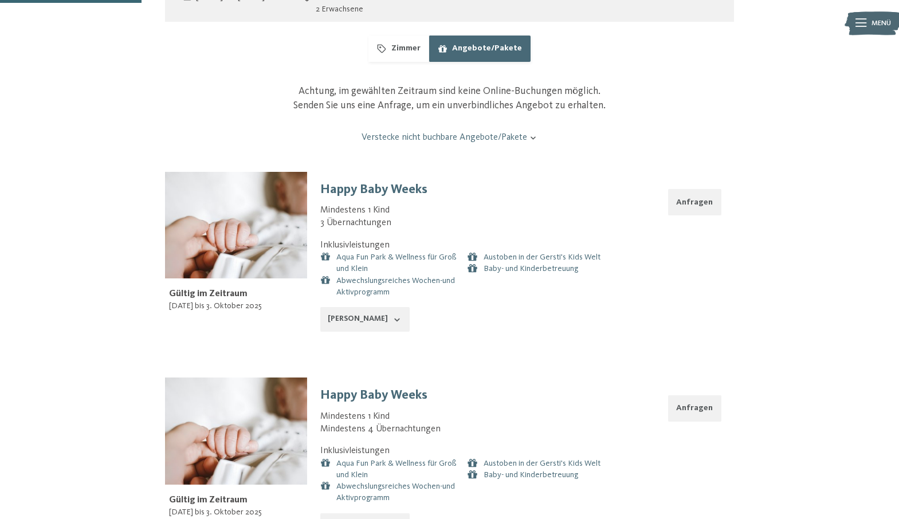
scroll to position [1159, 0]
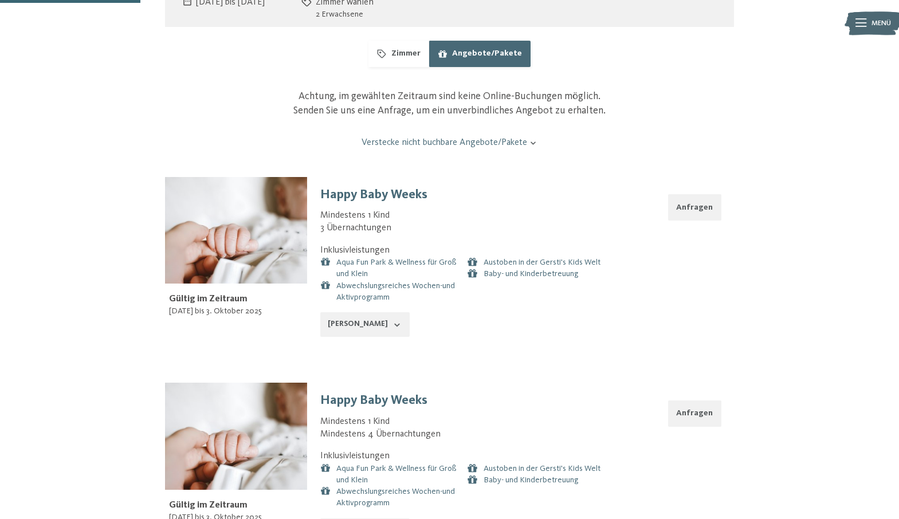
click at [468, 57] on button "Angebote/Pakete" at bounding box center [478, 54] width 101 height 26
click at [396, 49] on button "Zimmer" at bounding box center [398, 54] width 60 height 26
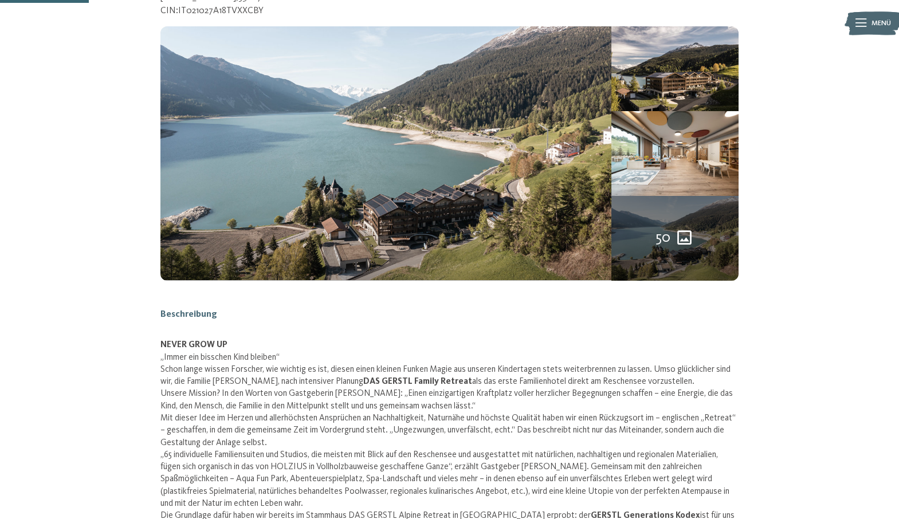
scroll to position [0, 0]
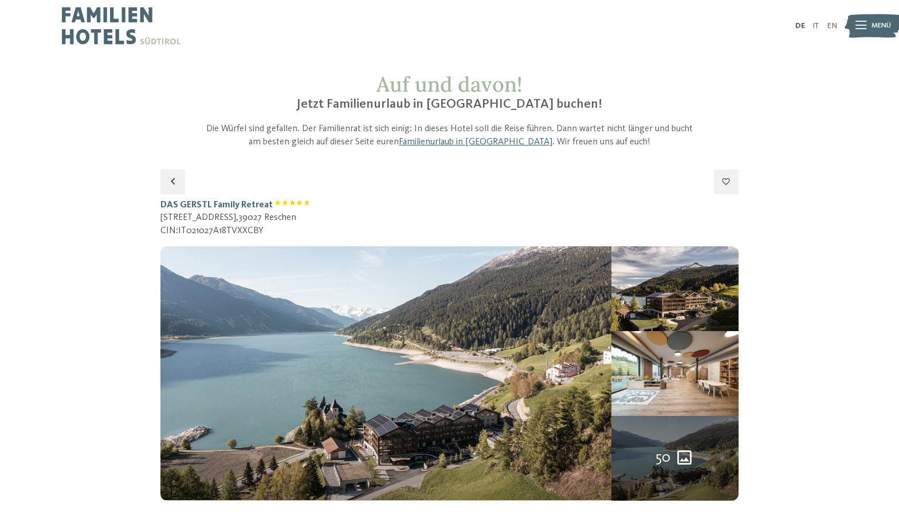
click at [101, 24] on img at bounding box center [121, 26] width 119 height 52
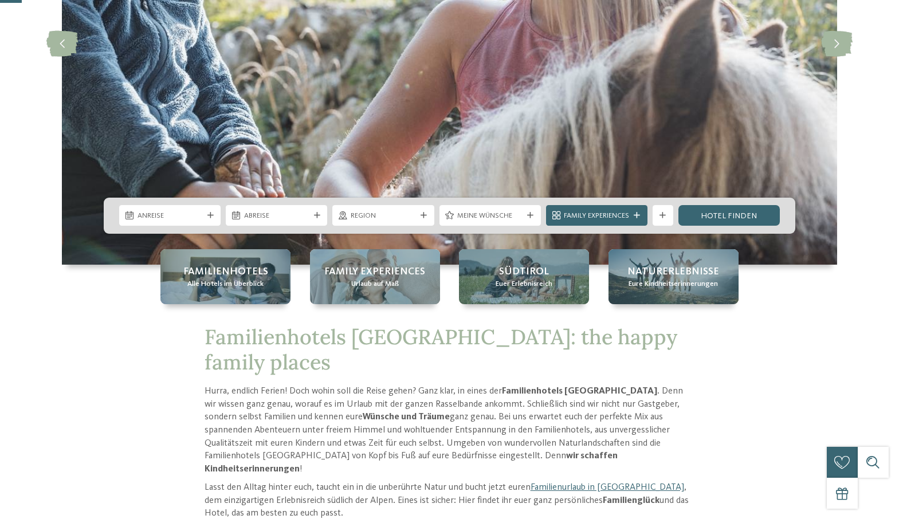
scroll to position [298, 0]
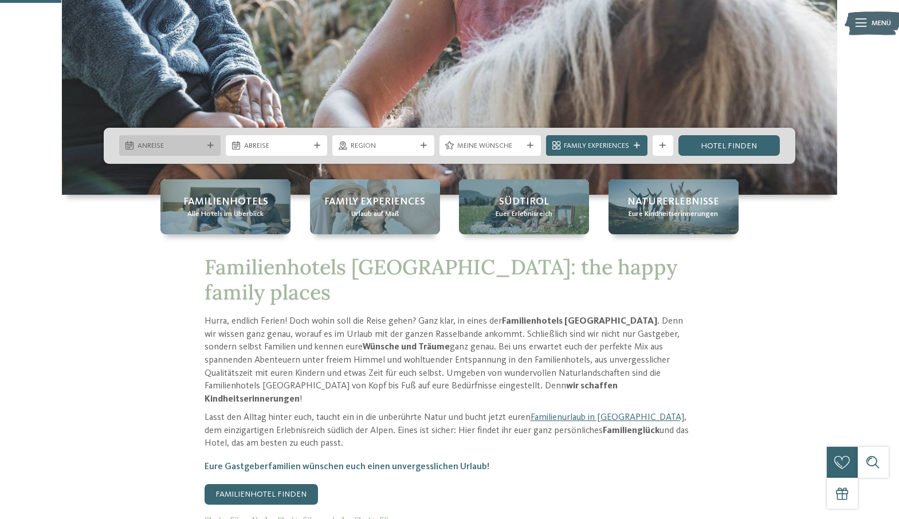
click at [174, 140] on div "Anreise" at bounding box center [170, 145] width 70 height 11
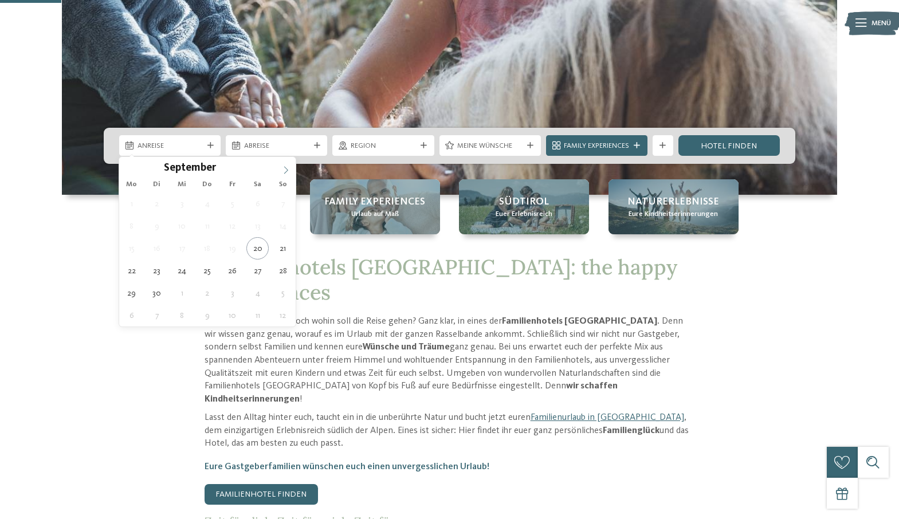
click at [284, 168] on icon at bounding box center [286, 170] width 8 height 8
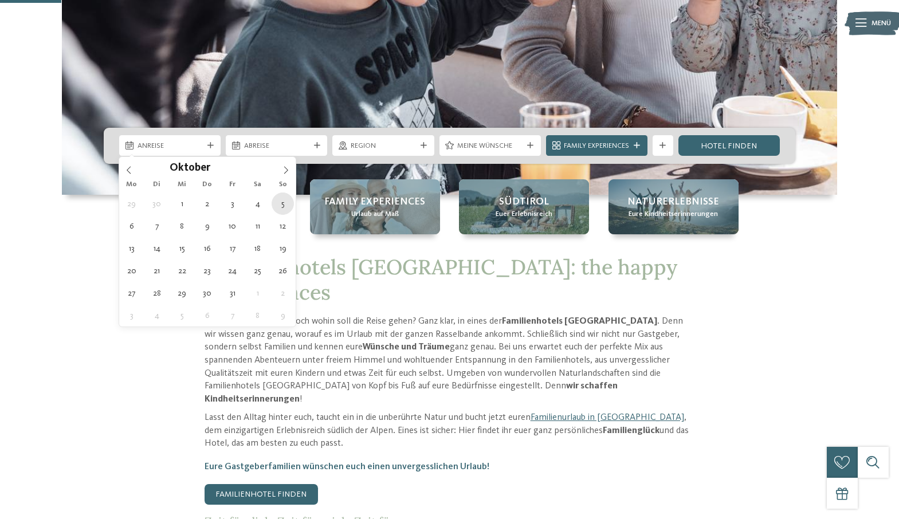
type div "05.10.2025"
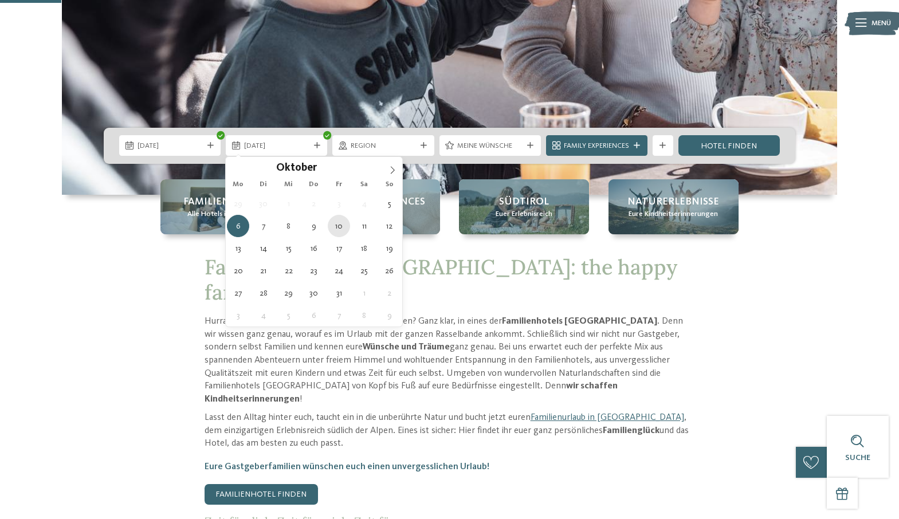
type div "10.10.2025"
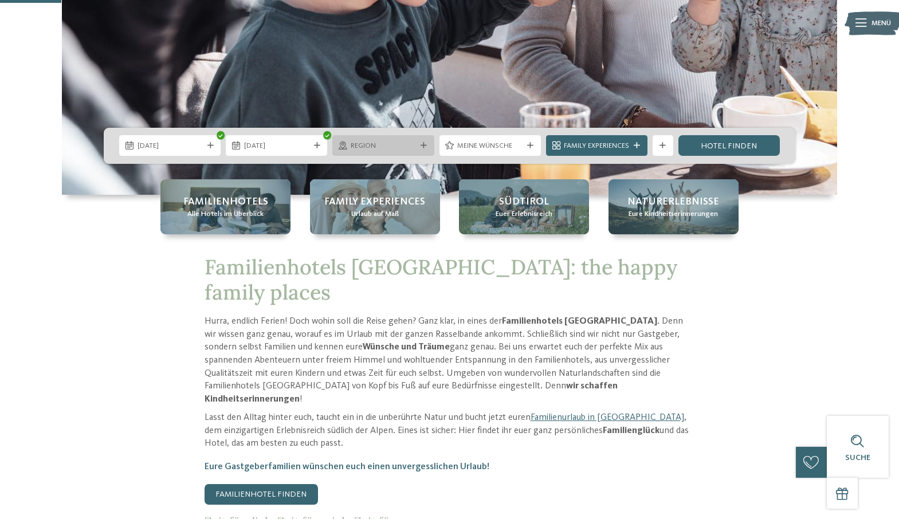
click at [400, 146] on span "Region" at bounding box center [382, 146] width 65 height 10
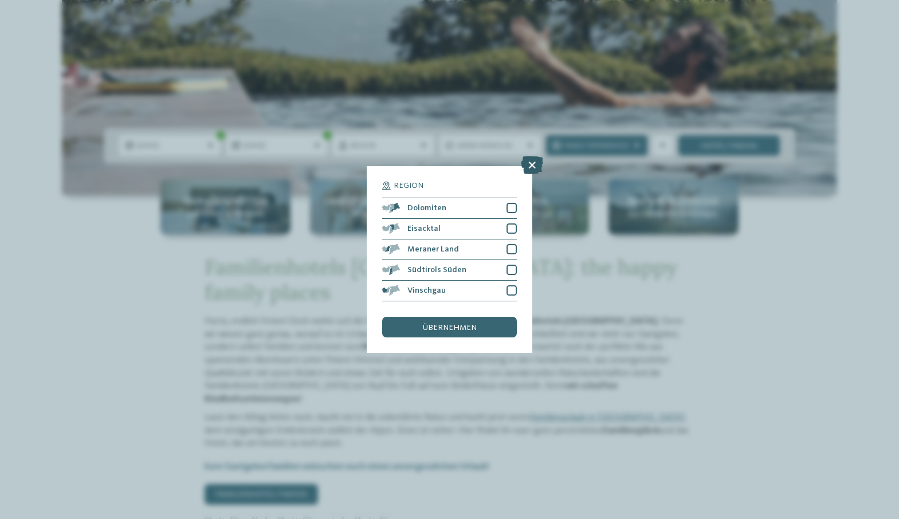
click at [531, 166] on icon at bounding box center [532, 165] width 22 height 18
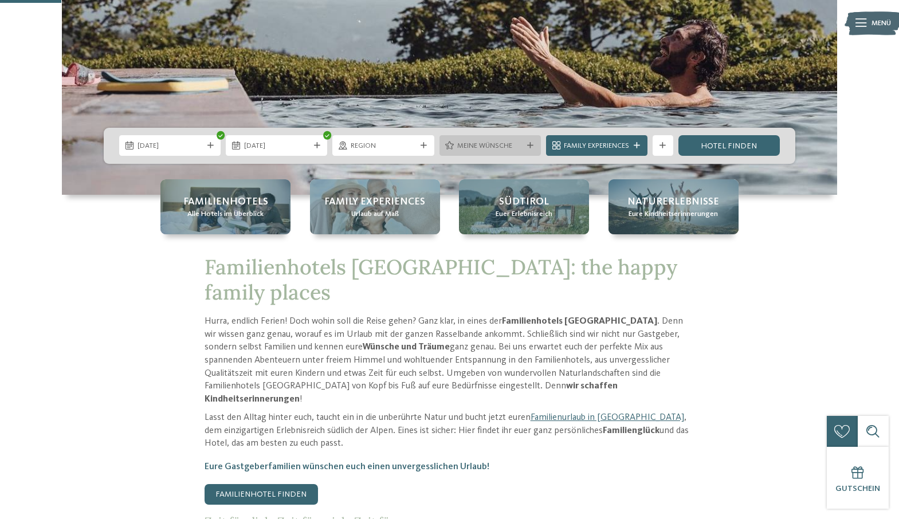
click at [498, 148] on span "Meine Wünsche" at bounding box center [489, 146] width 65 height 10
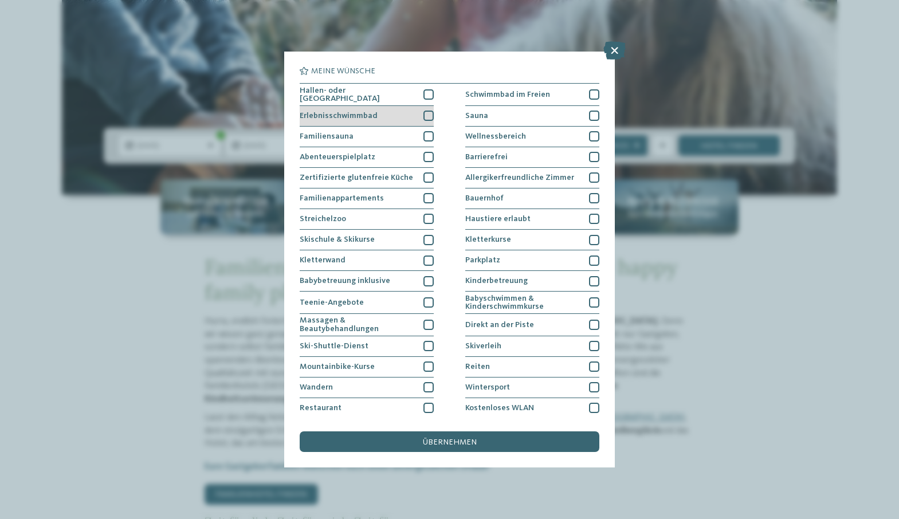
click at [430, 112] on div at bounding box center [428, 116] width 10 height 10
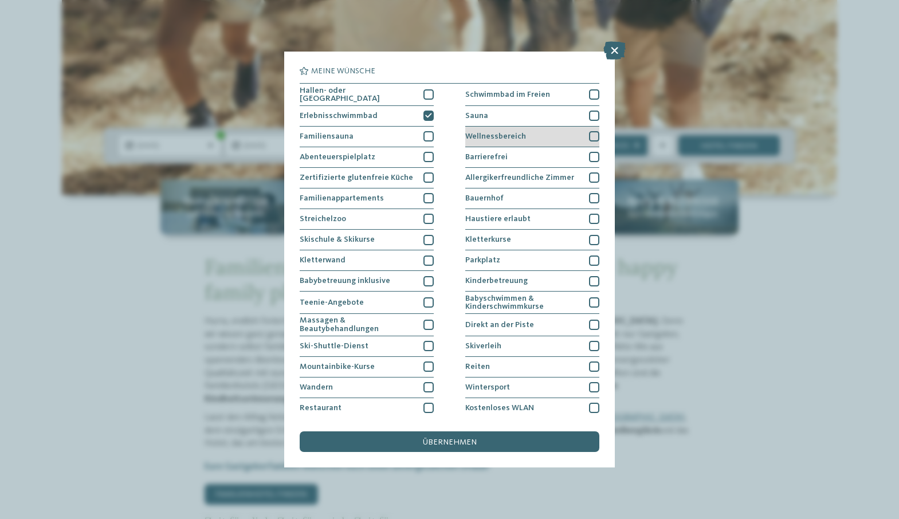
click at [594, 134] on div at bounding box center [594, 136] width 10 height 10
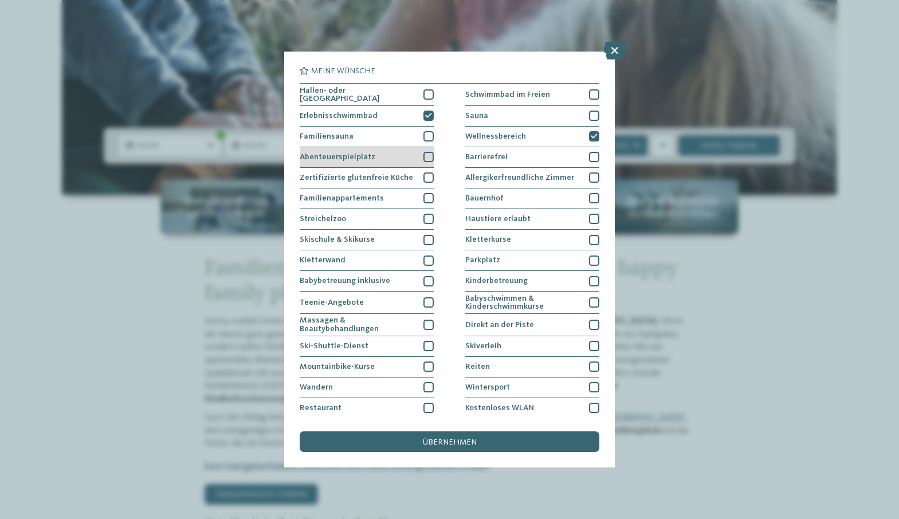
click at [429, 155] on div at bounding box center [428, 157] width 10 height 10
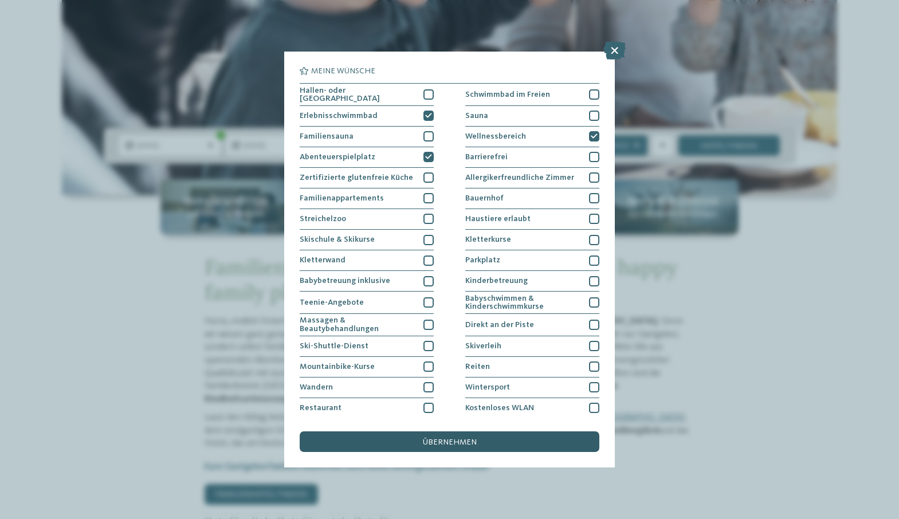
click at [464, 438] on span "übernehmen" at bounding box center [450, 442] width 54 height 8
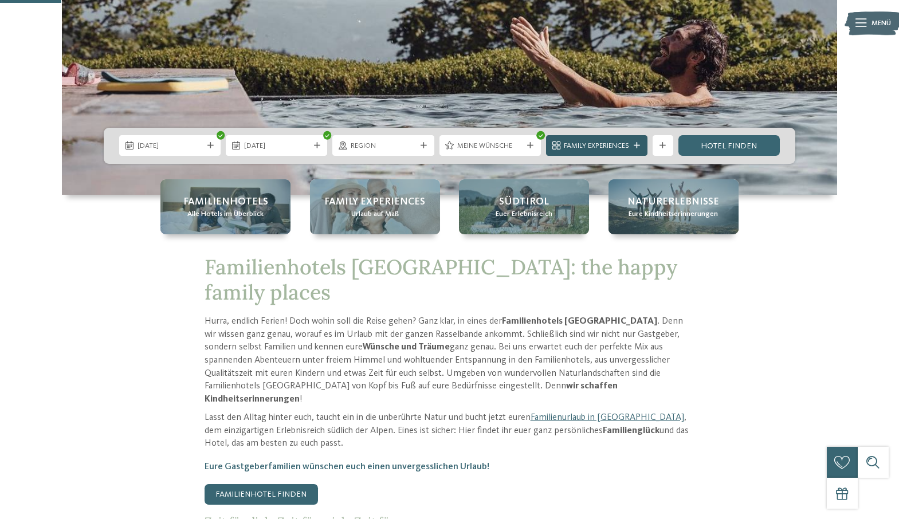
click at [637, 146] on icon at bounding box center [636, 146] width 6 height 6
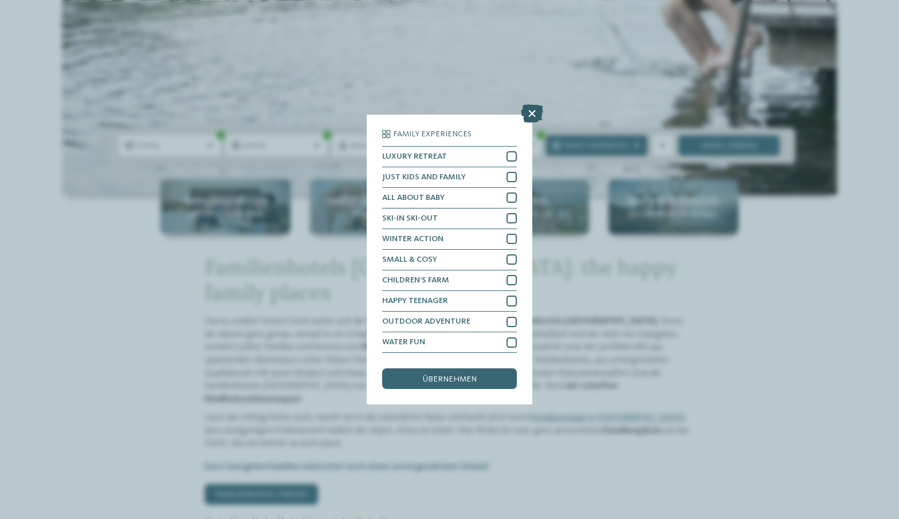
click at [530, 107] on icon at bounding box center [532, 113] width 22 height 18
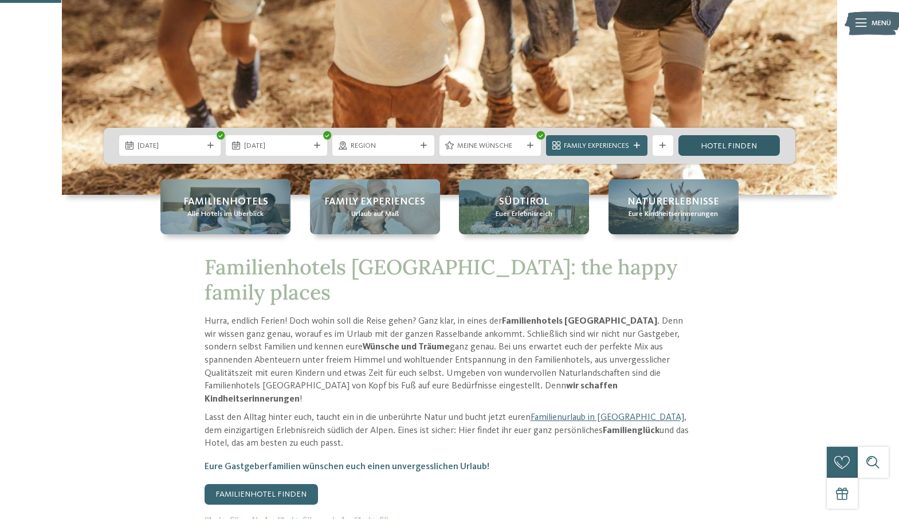
click at [737, 142] on link "Hotel finden" at bounding box center [728, 145] width 101 height 21
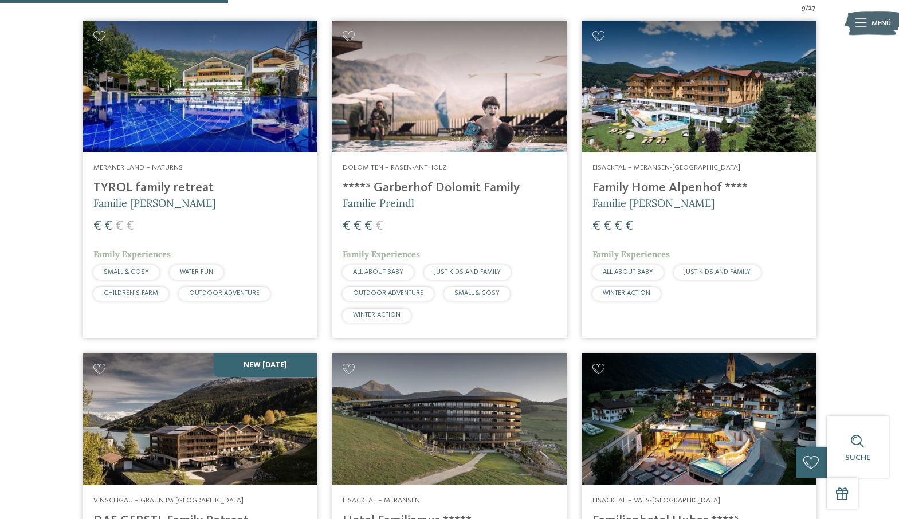
scroll to position [385, 0]
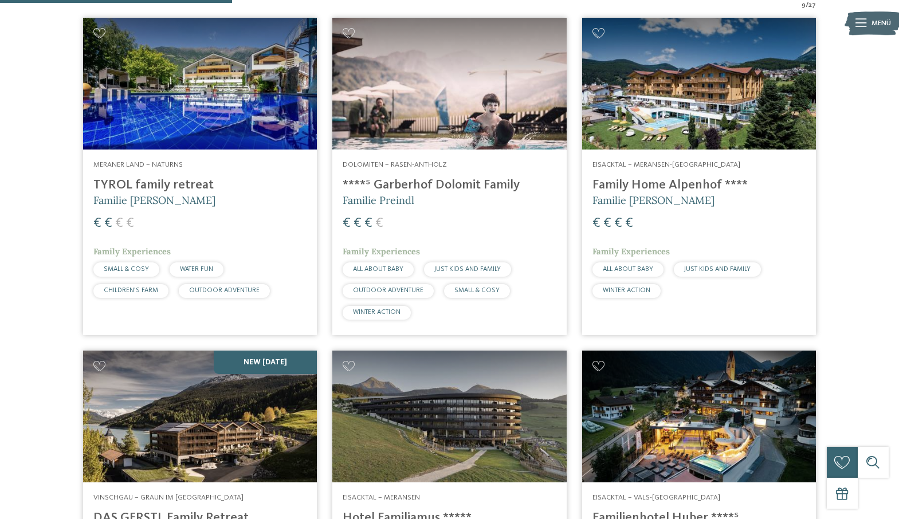
click at [454, 86] on img at bounding box center [449, 84] width 234 height 132
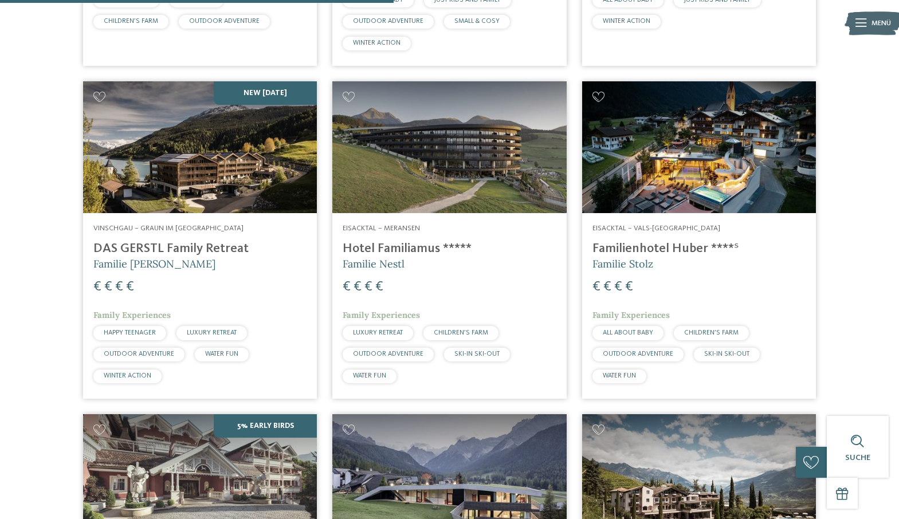
scroll to position [655, 0]
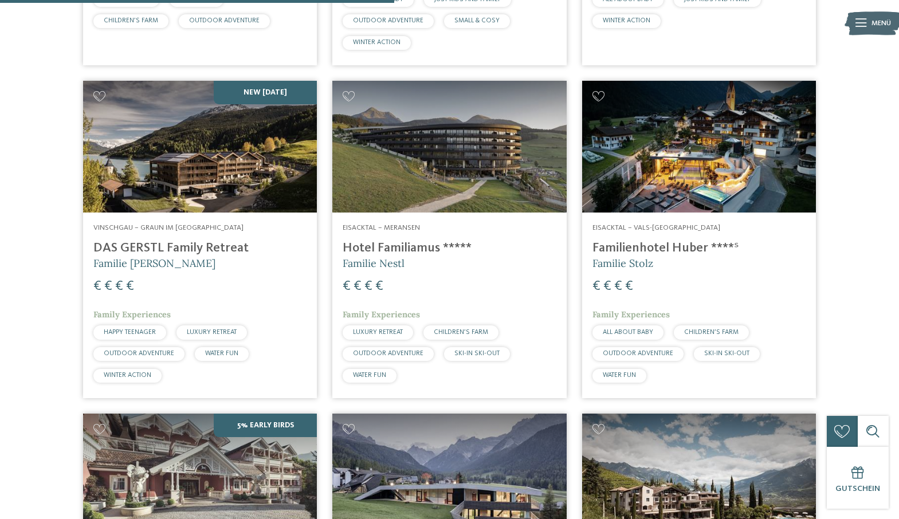
click at [255, 183] on img at bounding box center [200, 147] width 234 height 132
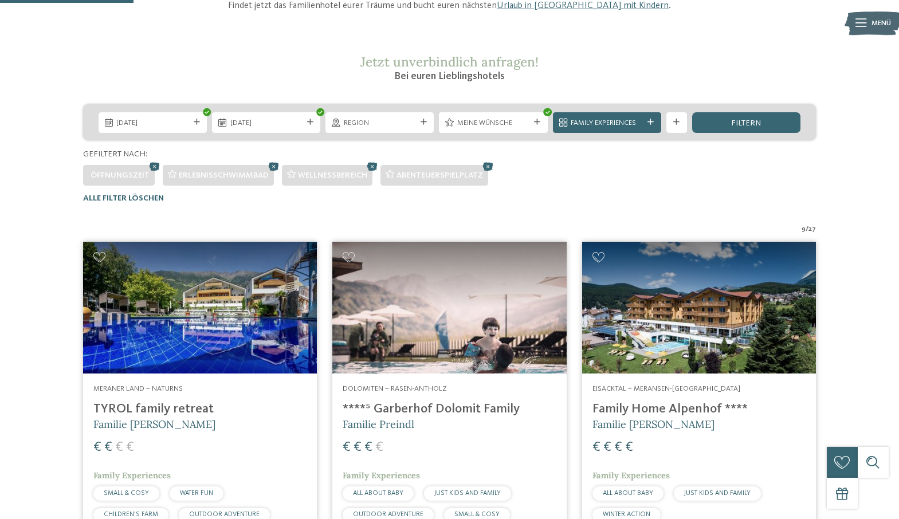
scroll to position [225, 0]
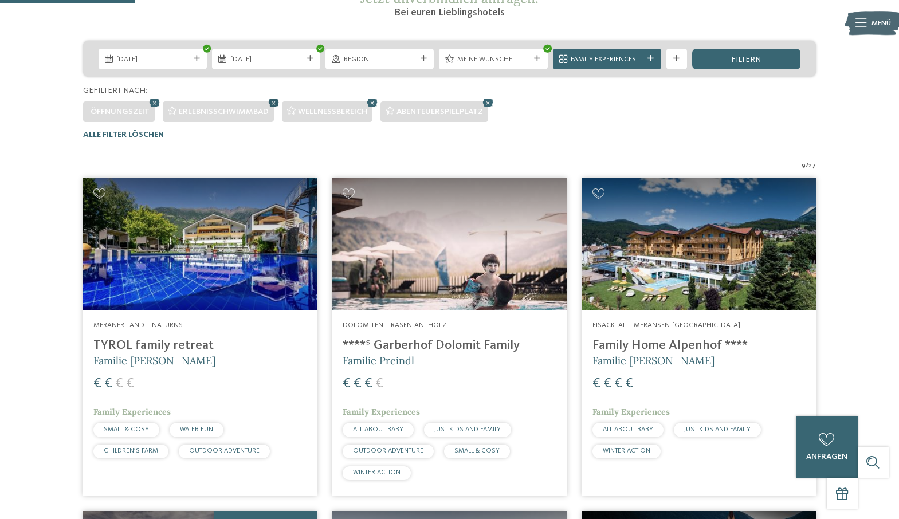
click at [271, 102] on icon at bounding box center [273, 103] width 15 height 14
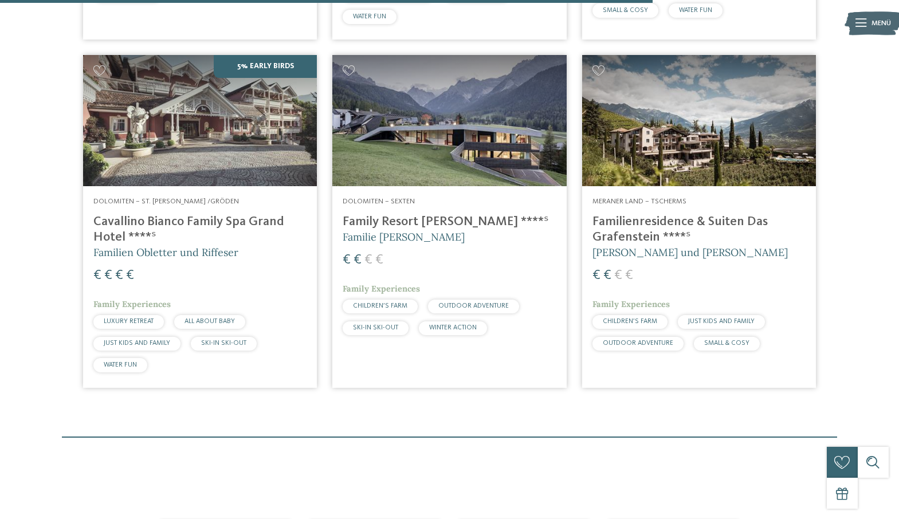
scroll to position [1695, 0]
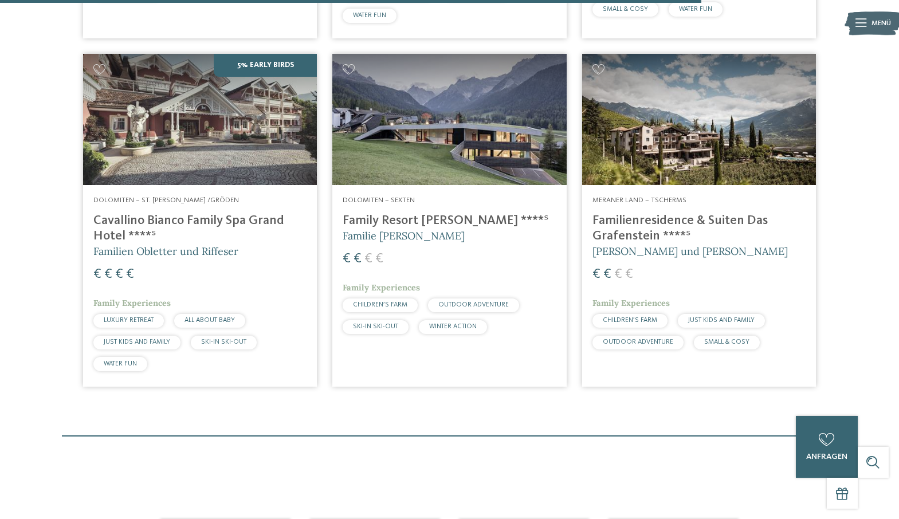
click at [690, 105] on img at bounding box center [699, 120] width 234 height 132
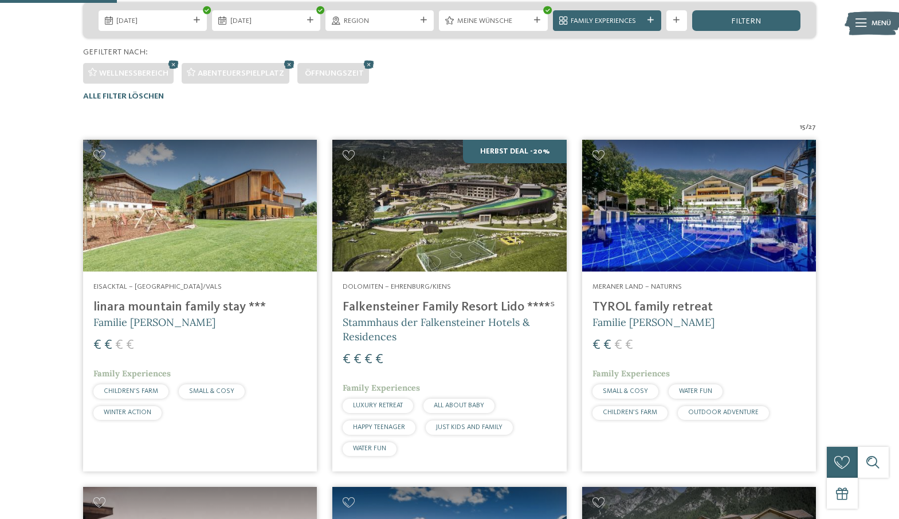
scroll to position [259, 0]
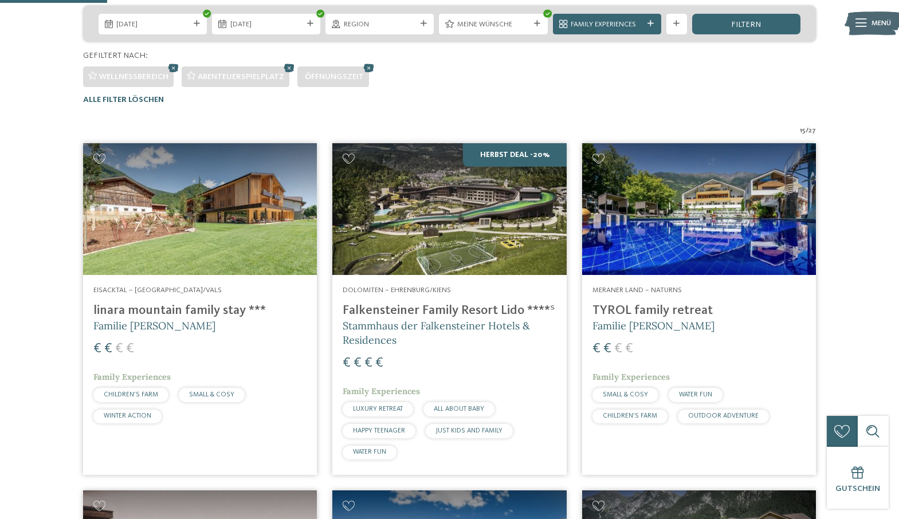
click at [239, 222] on img at bounding box center [200, 209] width 234 height 132
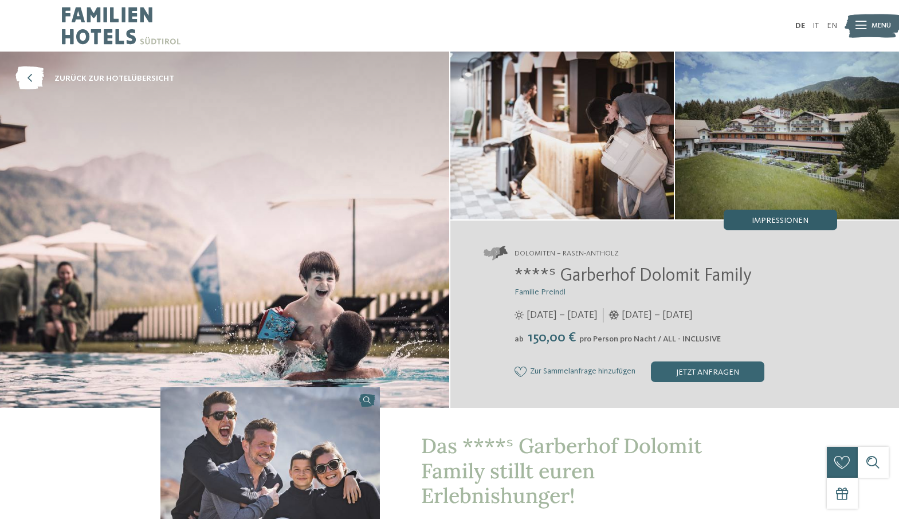
click at [756, 218] on span "Impressionen" at bounding box center [779, 220] width 57 height 8
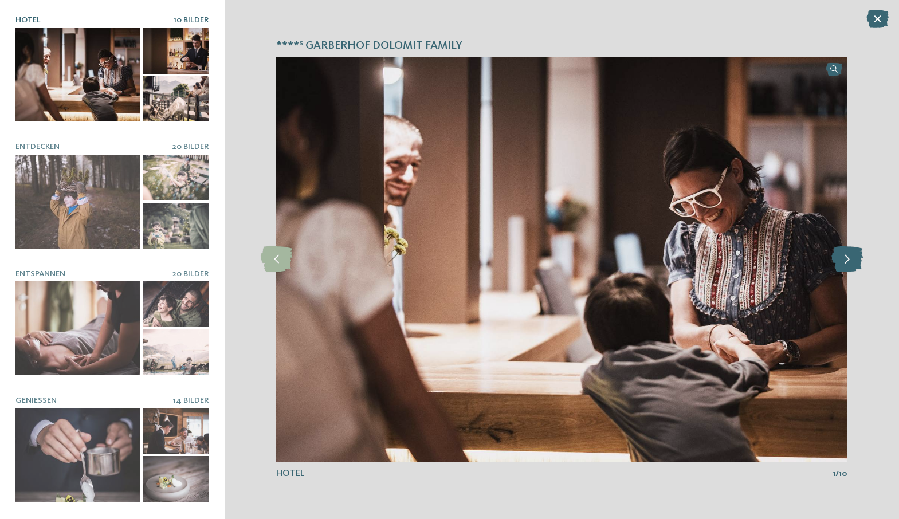
click at [857, 259] on icon at bounding box center [846, 259] width 31 height 26
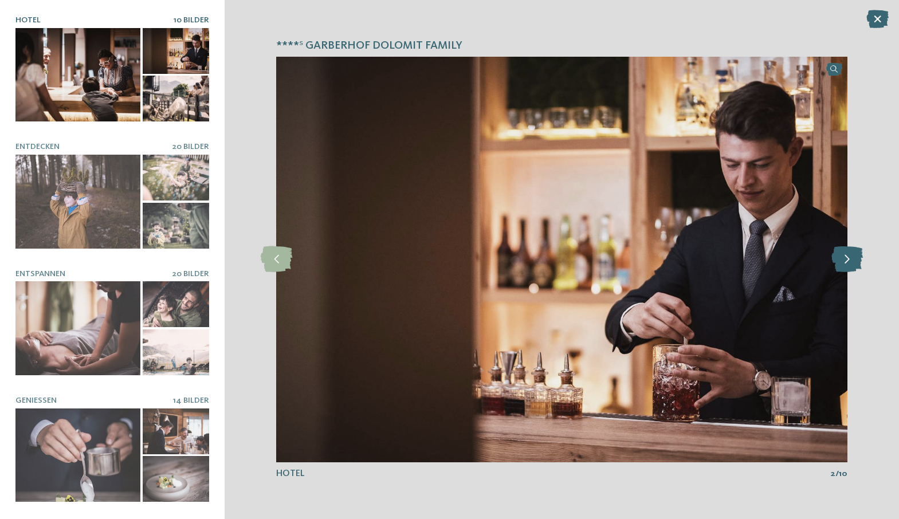
click at [857, 259] on icon at bounding box center [846, 259] width 31 height 26
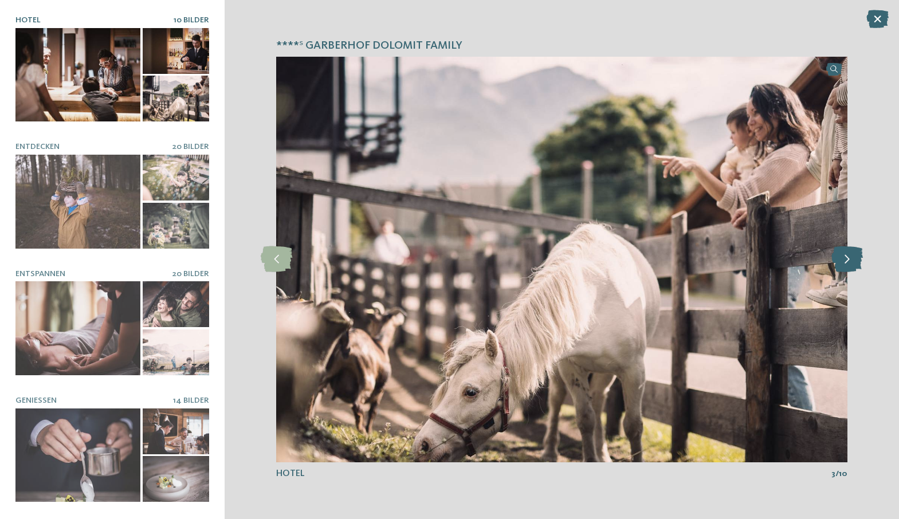
click at [857, 259] on icon at bounding box center [846, 259] width 31 height 26
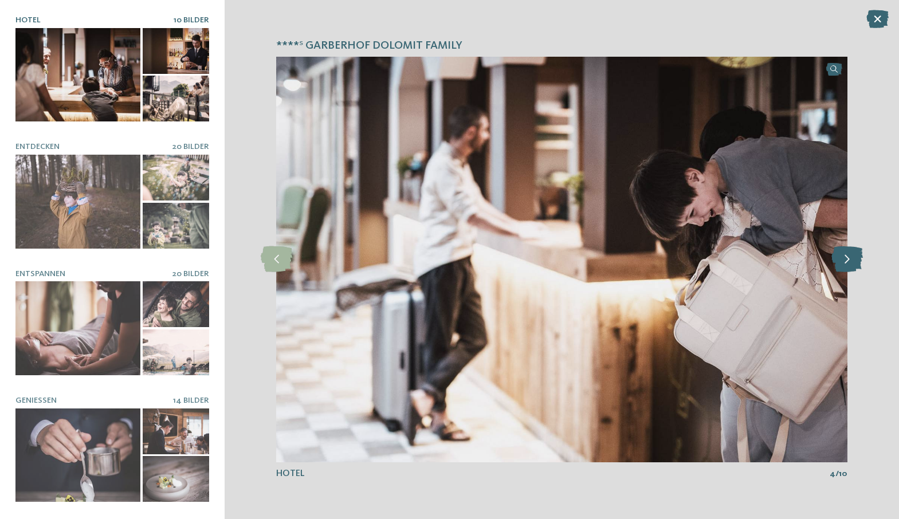
click at [857, 259] on icon at bounding box center [846, 259] width 31 height 26
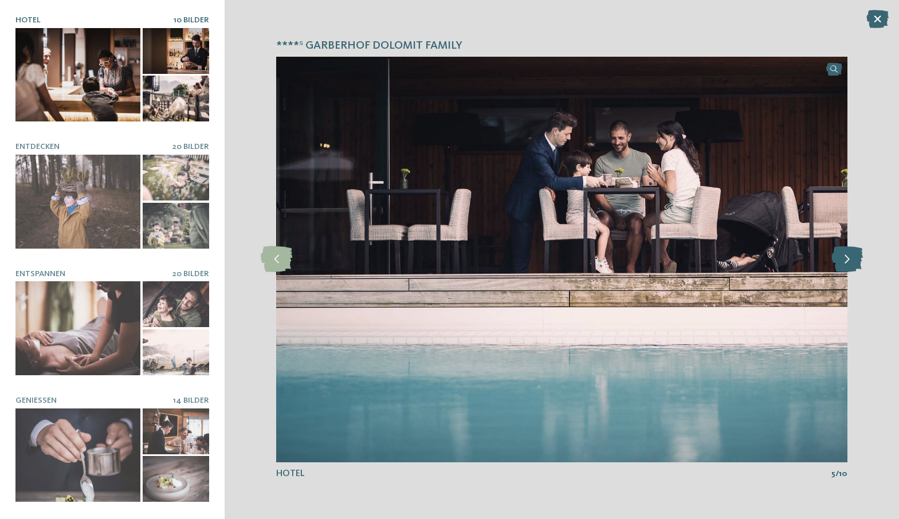
click at [857, 259] on icon at bounding box center [846, 259] width 31 height 26
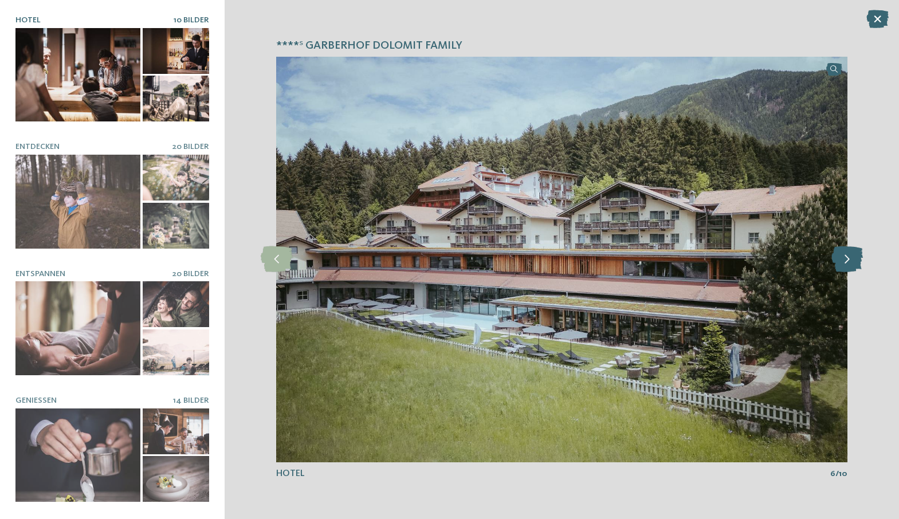
click at [857, 259] on icon at bounding box center [846, 259] width 31 height 26
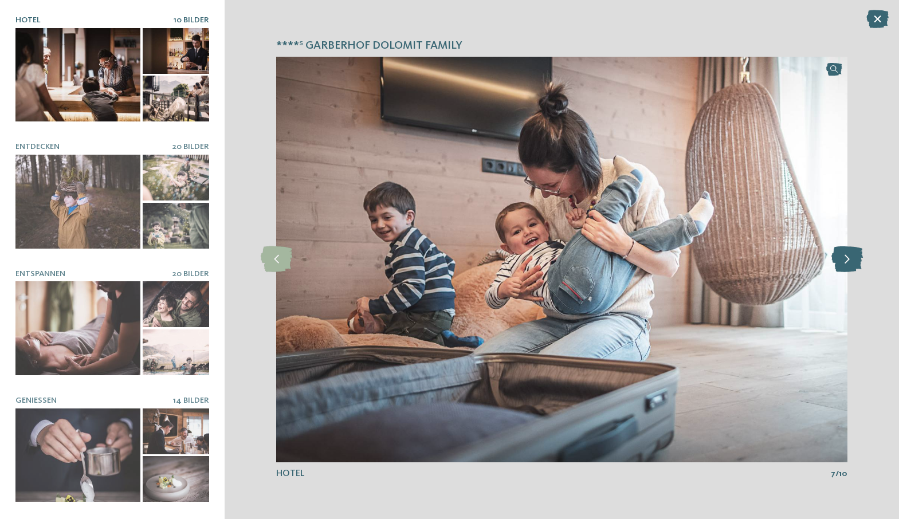
click at [857, 259] on icon at bounding box center [846, 259] width 31 height 26
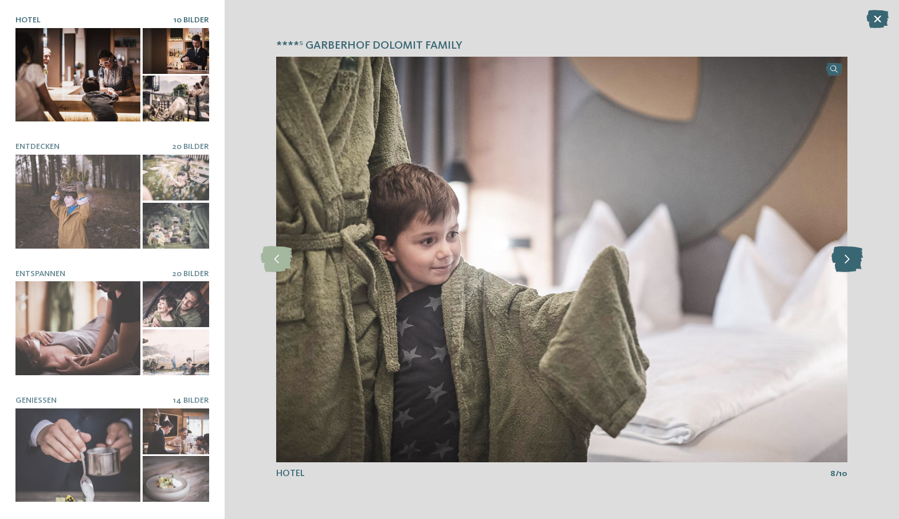
click at [857, 259] on icon at bounding box center [846, 259] width 31 height 26
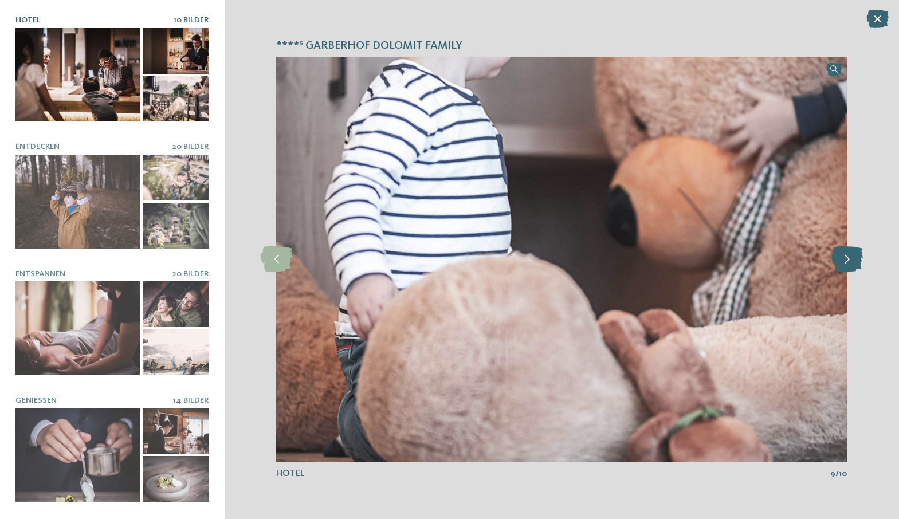
click at [857, 259] on icon at bounding box center [846, 259] width 31 height 26
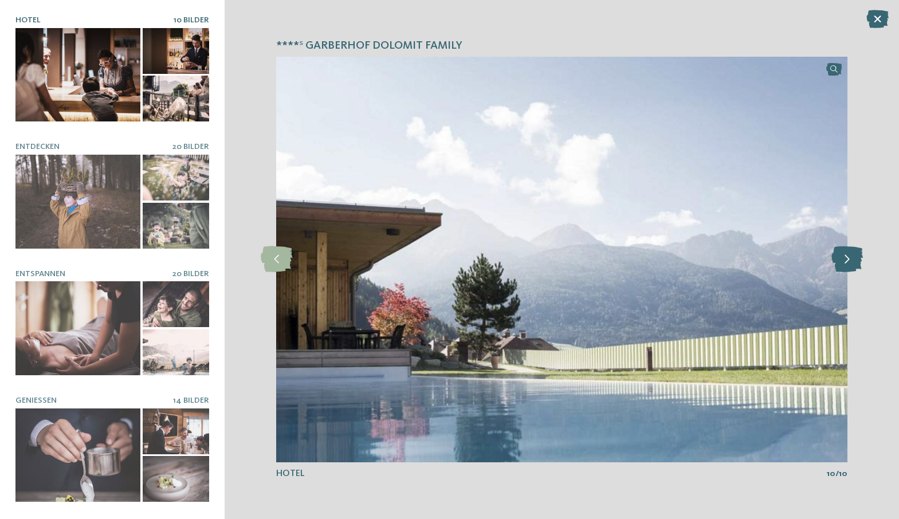
click at [857, 259] on icon at bounding box center [846, 259] width 31 height 26
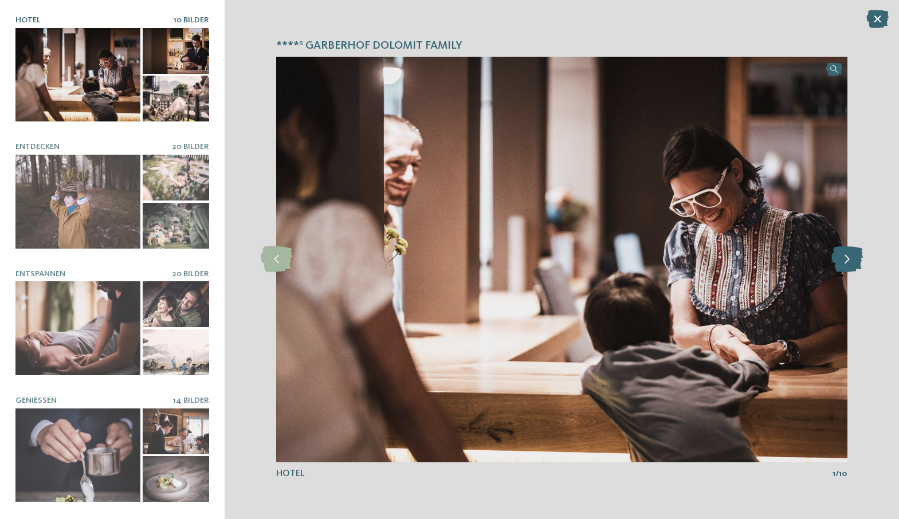
click at [857, 259] on icon at bounding box center [846, 259] width 31 height 26
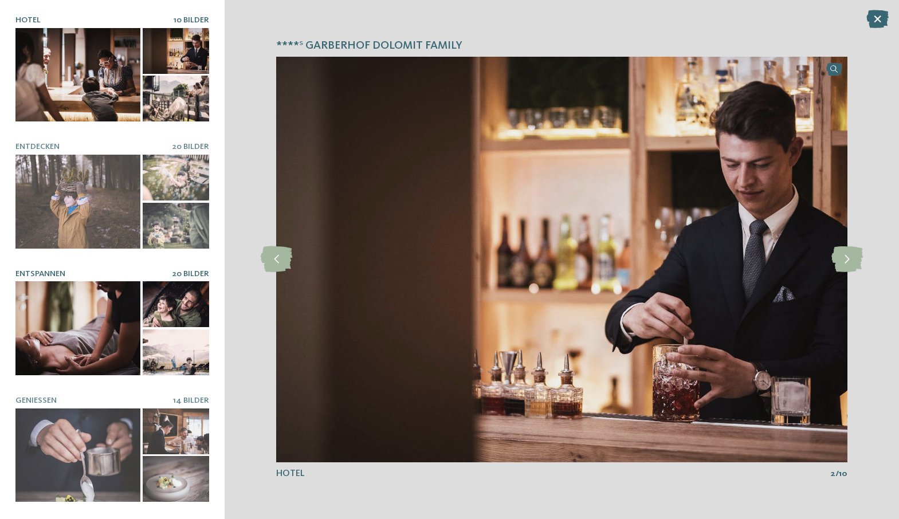
scroll to position [125, 0]
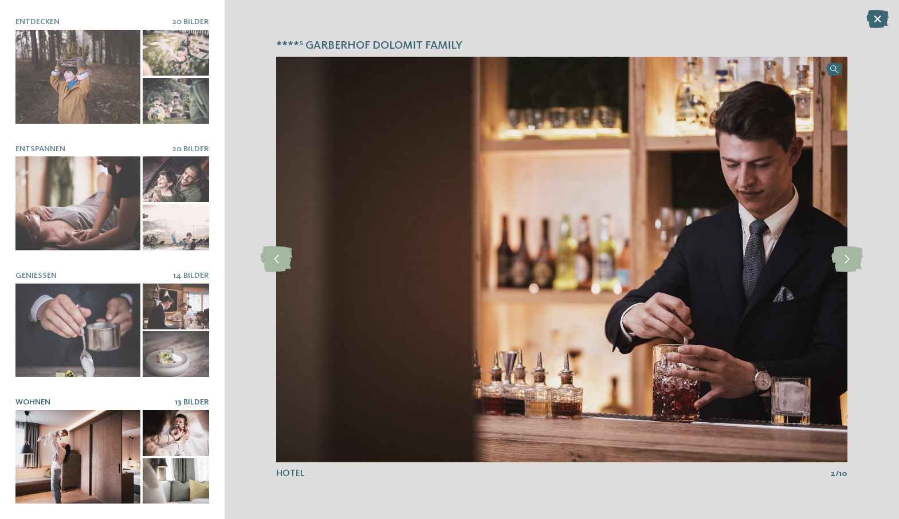
click at [65, 468] on div at bounding box center [77, 457] width 125 height 94
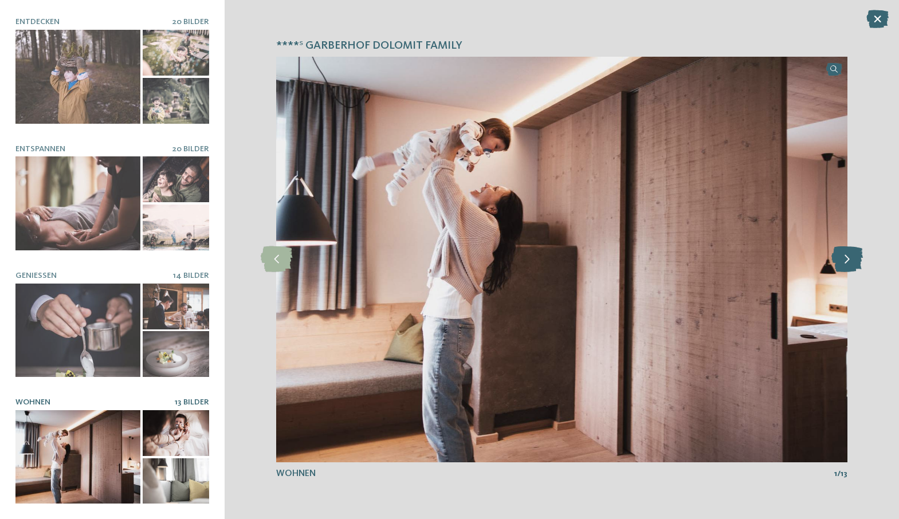
click at [846, 263] on icon at bounding box center [846, 259] width 31 height 26
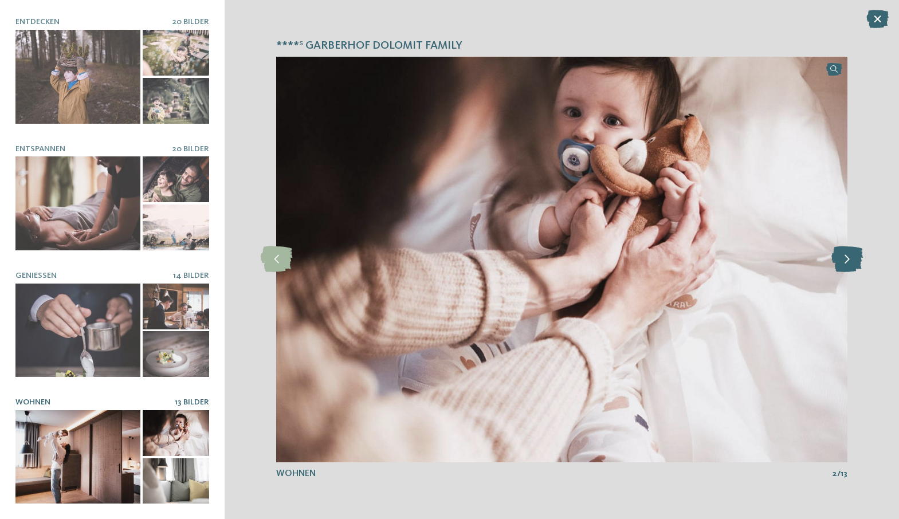
click at [846, 263] on icon at bounding box center [846, 259] width 31 height 26
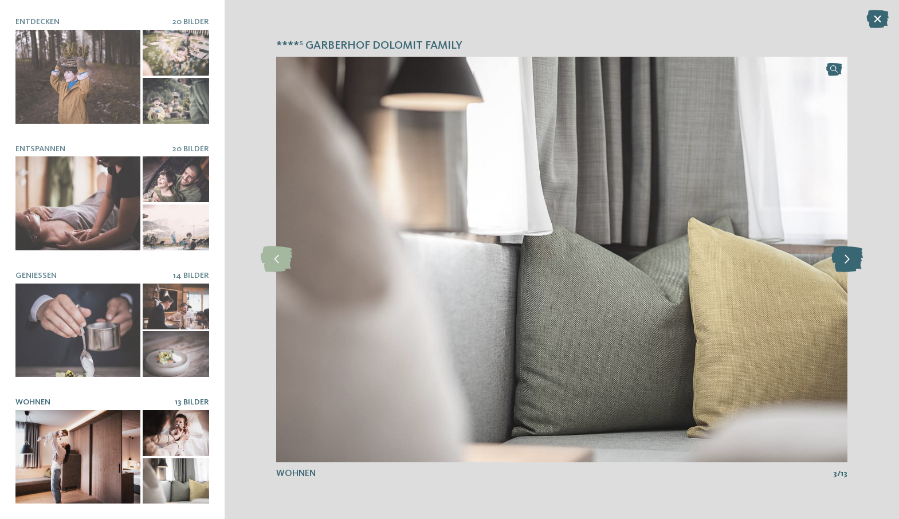
click at [844, 258] on icon at bounding box center [846, 259] width 31 height 26
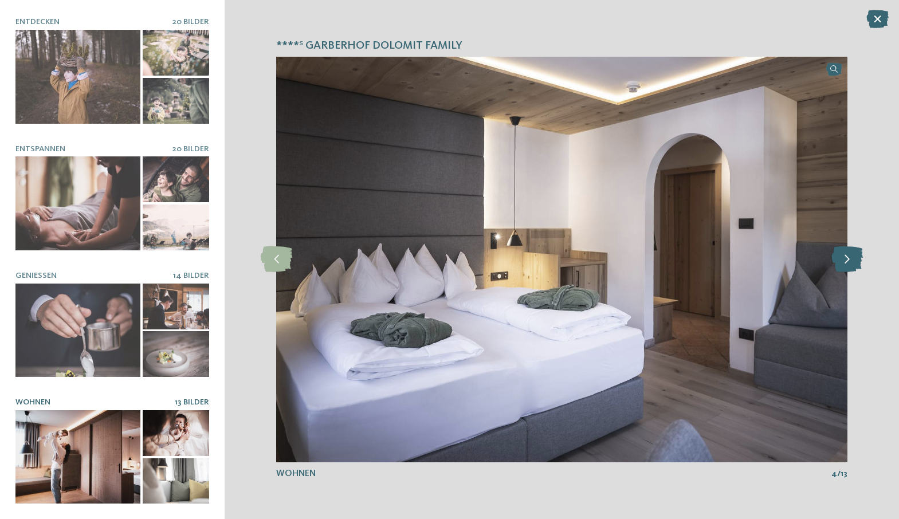
click at [844, 258] on icon at bounding box center [846, 259] width 31 height 26
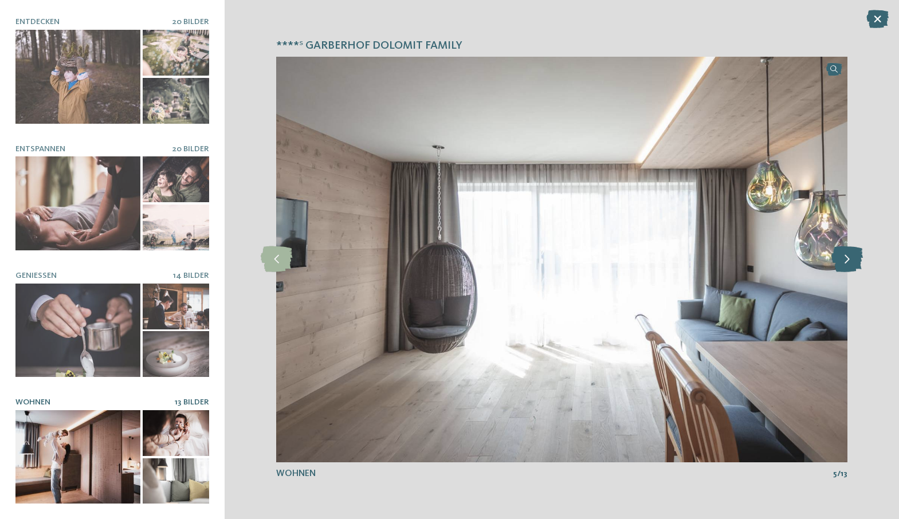
click at [844, 258] on icon at bounding box center [846, 259] width 31 height 26
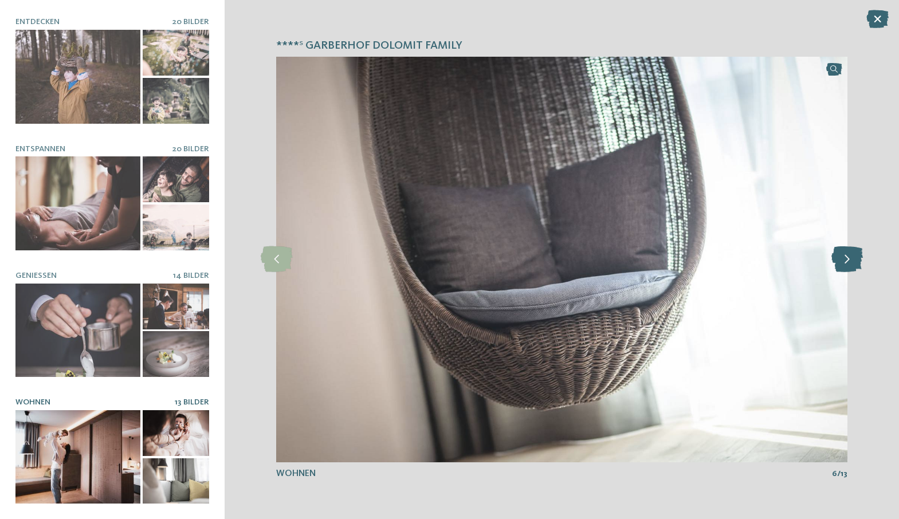
click at [844, 258] on icon at bounding box center [846, 259] width 31 height 26
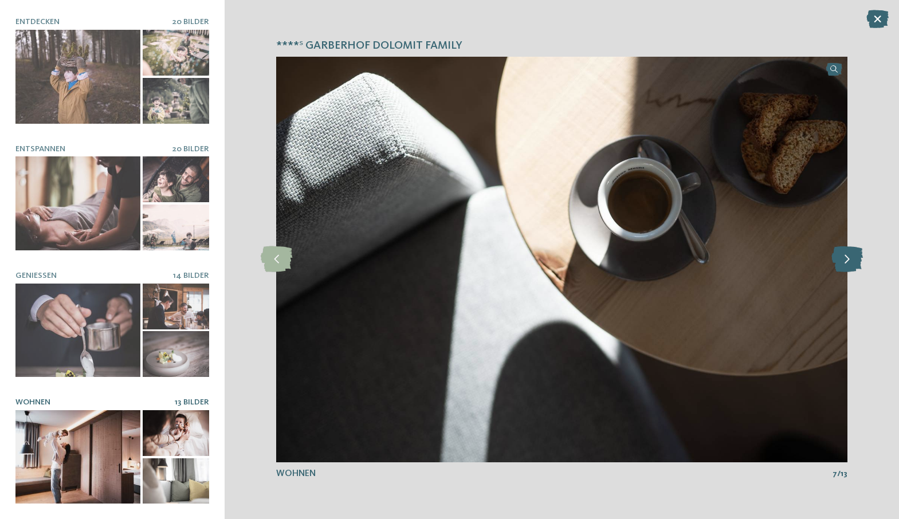
click at [844, 258] on icon at bounding box center [846, 259] width 31 height 26
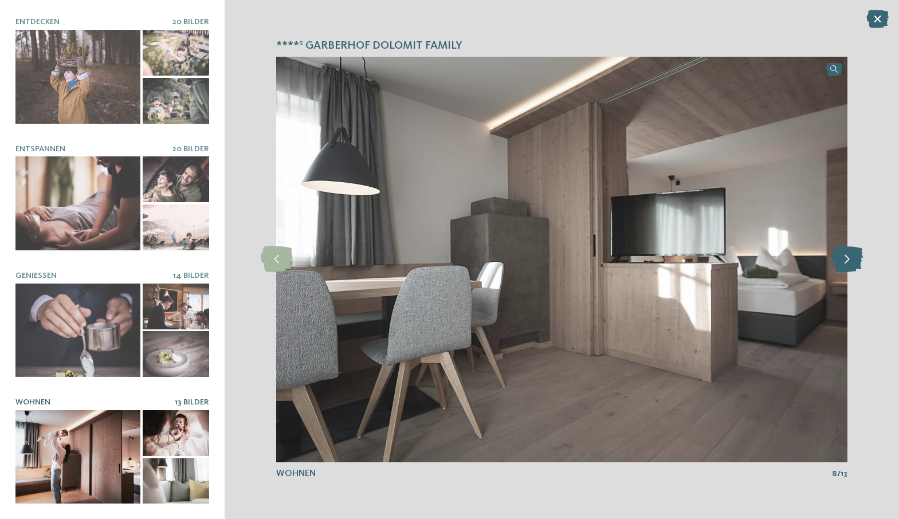
click at [844, 258] on icon at bounding box center [846, 259] width 31 height 26
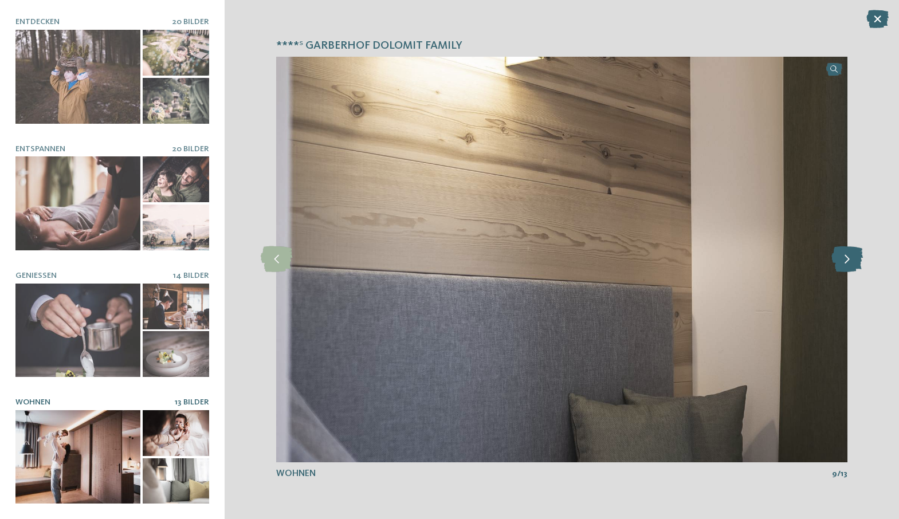
click at [844, 258] on icon at bounding box center [846, 259] width 31 height 26
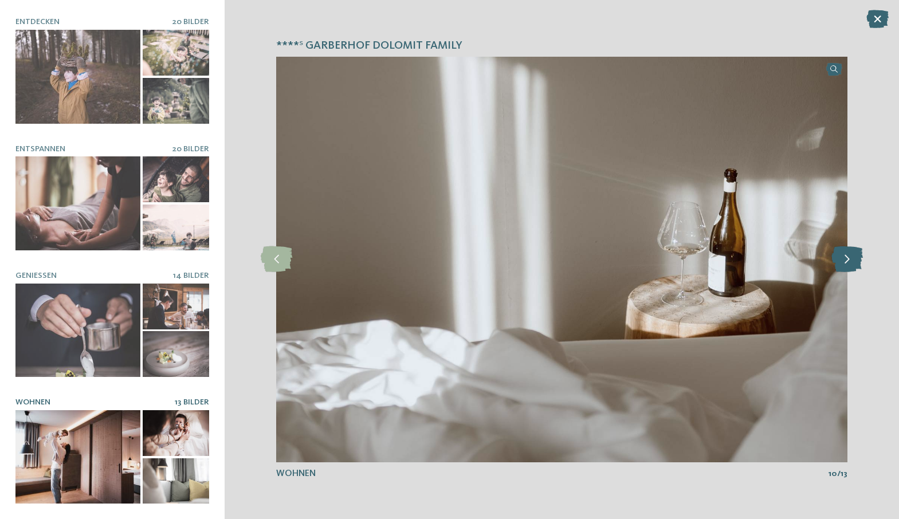
click at [844, 258] on icon at bounding box center [846, 259] width 31 height 26
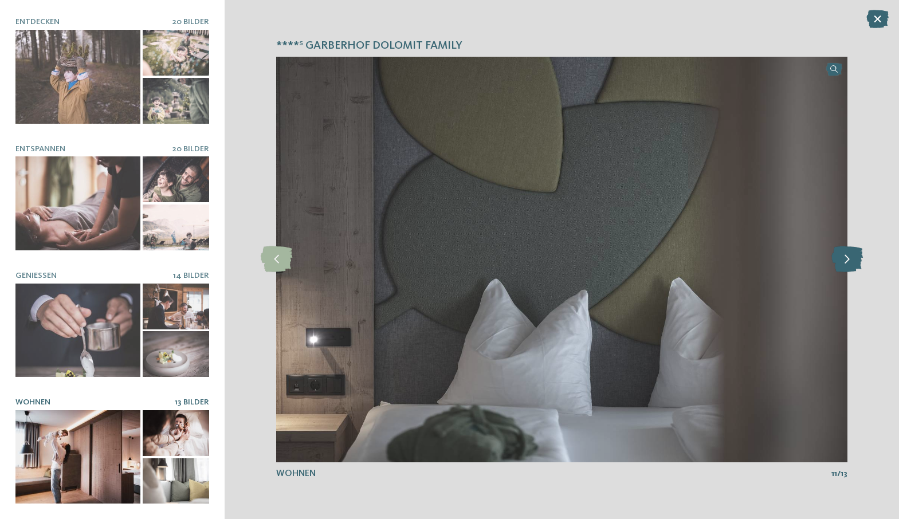
click at [844, 258] on icon at bounding box center [846, 259] width 31 height 26
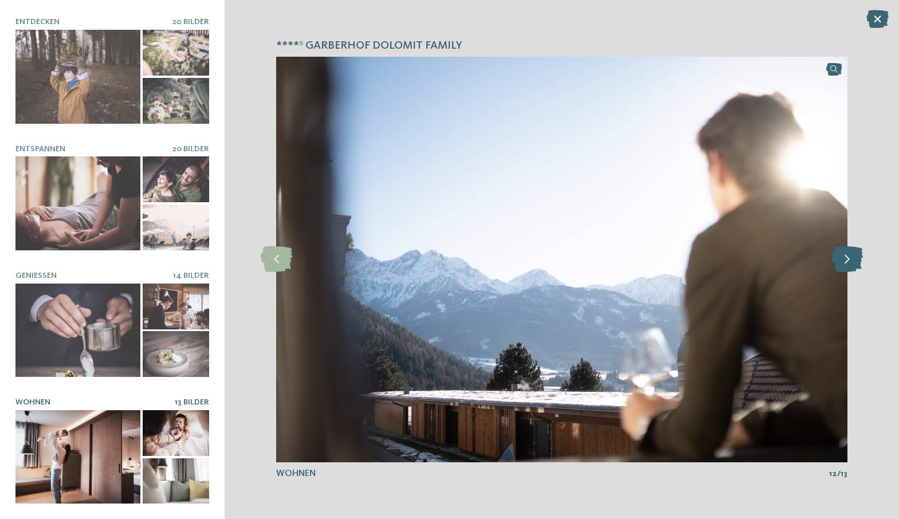
click at [844, 258] on icon at bounding box center [846, 259] width 31 height 26
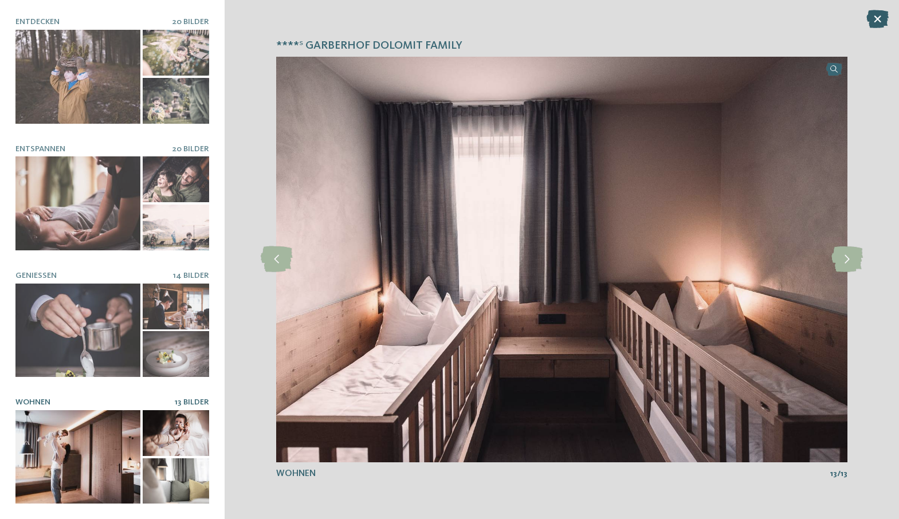
click at [882, 13] on icon at bounding box center [877, 19] width 22 height 18
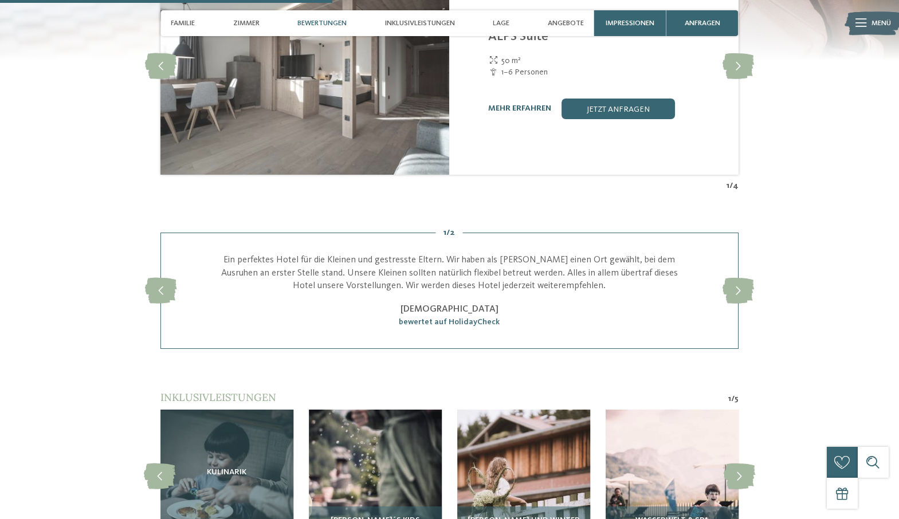
scroll to position [1546, 0]
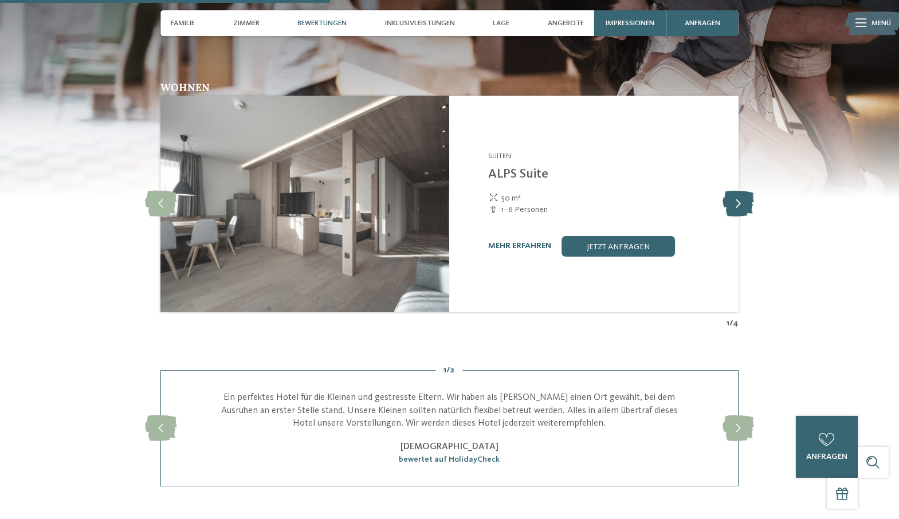
click at [737, 195] on icon at bounding box center [737, 204] width 31 height 26
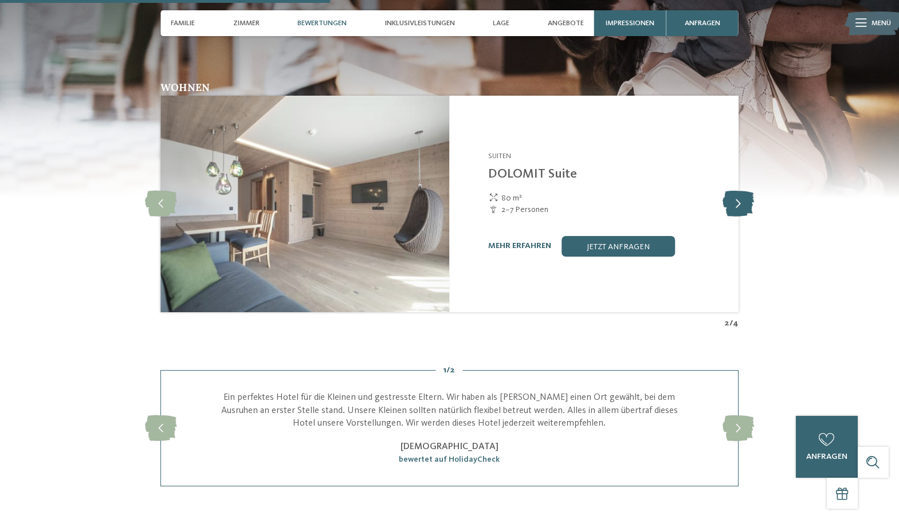
click at [737, 195] on icon at bounding box center [737, 204] width 31 height 26
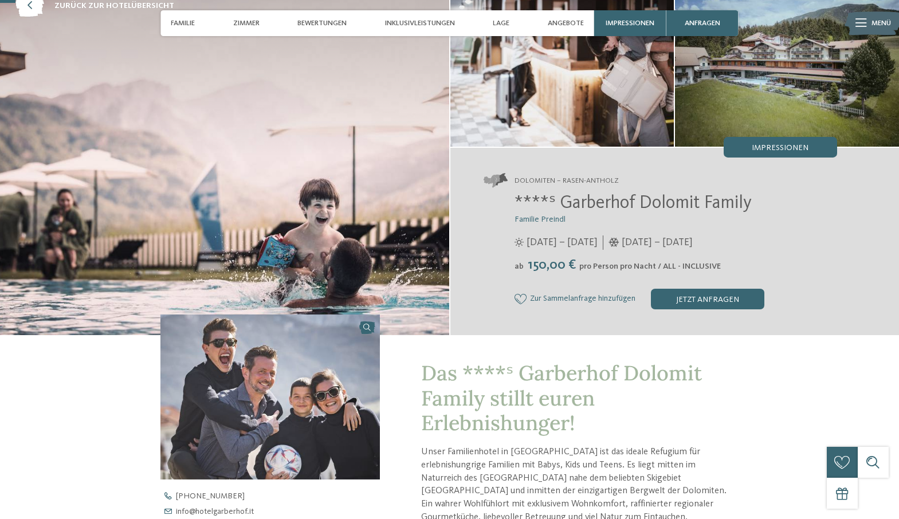
scroll to position [73, 0]
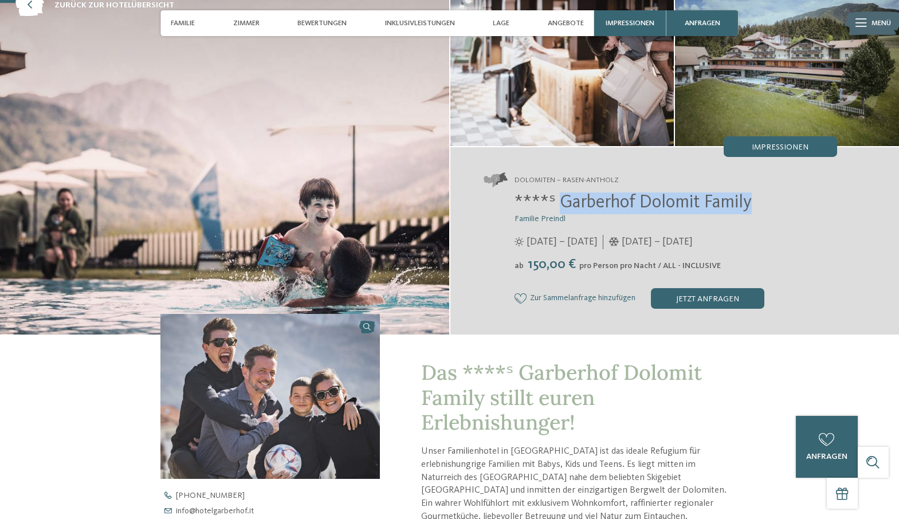
drag, startPoint x: 765, startPoint y: 209, endPoint x: 561, endPoint y: 206, distance: 203.9
click at [561, 206] on h2 "****ˢ Garberhof Dolomit Family" at bounding box center [675, 203] width 322 height 22
copy span "Garberhof Dolomit Family"
click at [779, 208] on h2 "****ˢ Garberhof Dolomit Family" at bounding box center [675, 203] width 322 height 22
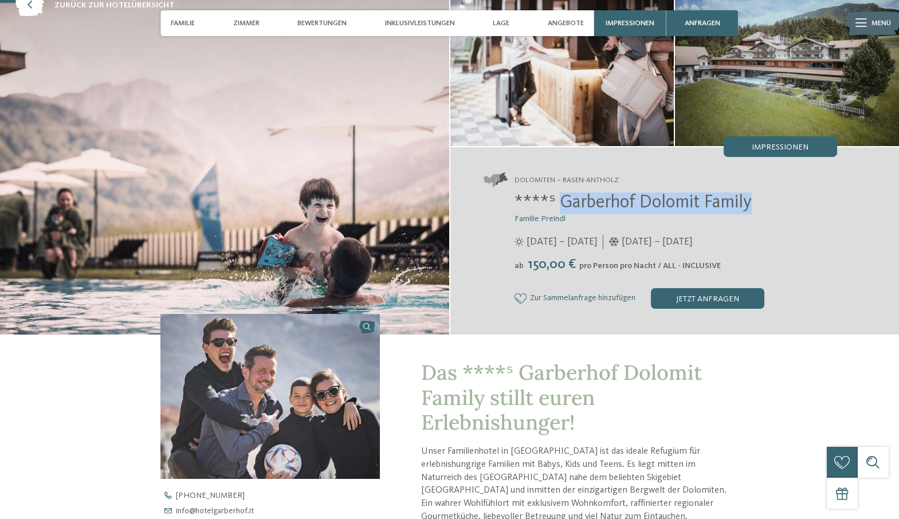
drag, startPoint x: 759, startPoint y: 199, endPoint x: 558, endPoint y: 202, distance: 201.6
click at [558, 202] on h2 "****ˢ Garberhof Dolomit Family" at bounding box center [675, 203] width 322 height 22
copy span "Garberhof Dolomit Family"
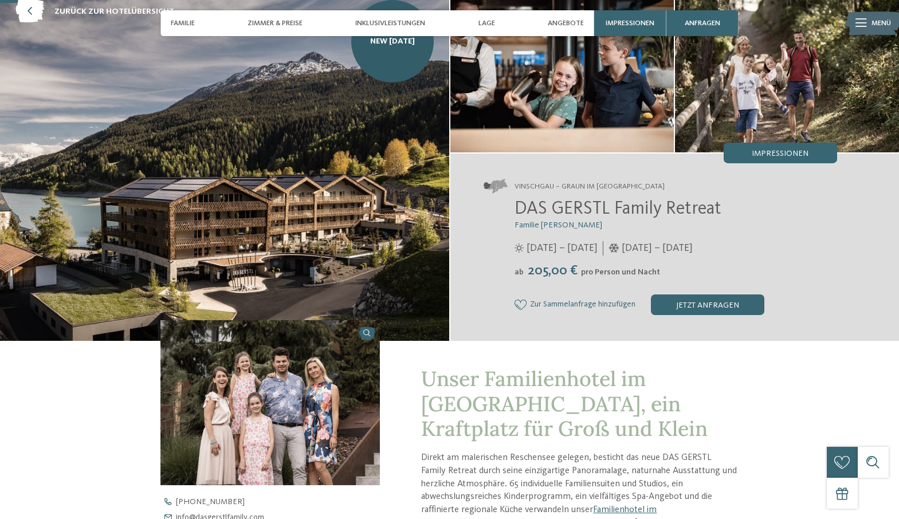
scroll to position [68, 0]
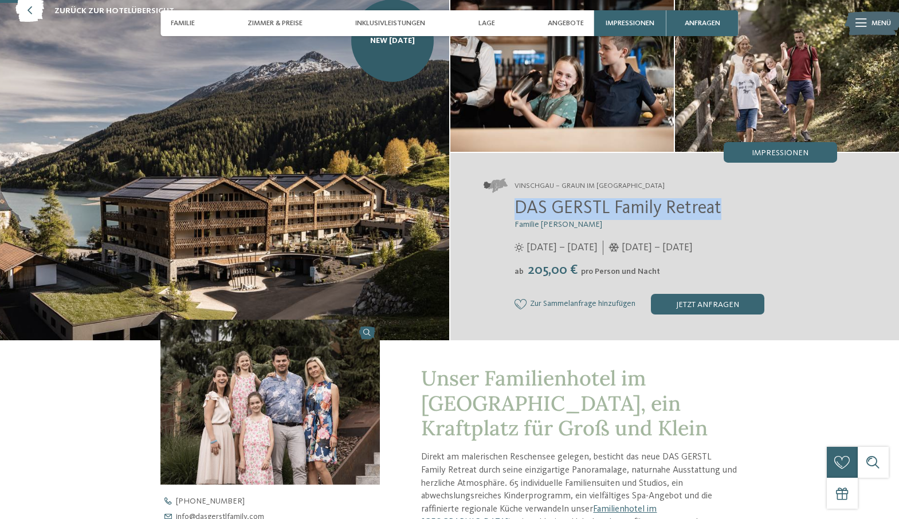
drag, startPoint x: 720, startPoint y: 209, endPoint x: 498, endPoint y: 203, distance: 222.3
click at [498, 203] on div "DAS GERSTL Family Retreat Familie [PERSON_NAME] [DATE] – [DATE] [DATE] – [DATE]" at bounding box center [659, 256] width 353 height 116
copy span "DAS GERSTL Family Retreat"
drag, startPoint x: 695, startPoint y: 186, endPoint x: 560, endPoint y: 187, distance: 135.2
click at [560, 187] on address "Vinschgau – Graun im [GEOGRAPHIC_DATA]" at bounding box center [659, 186] width 353 height 14
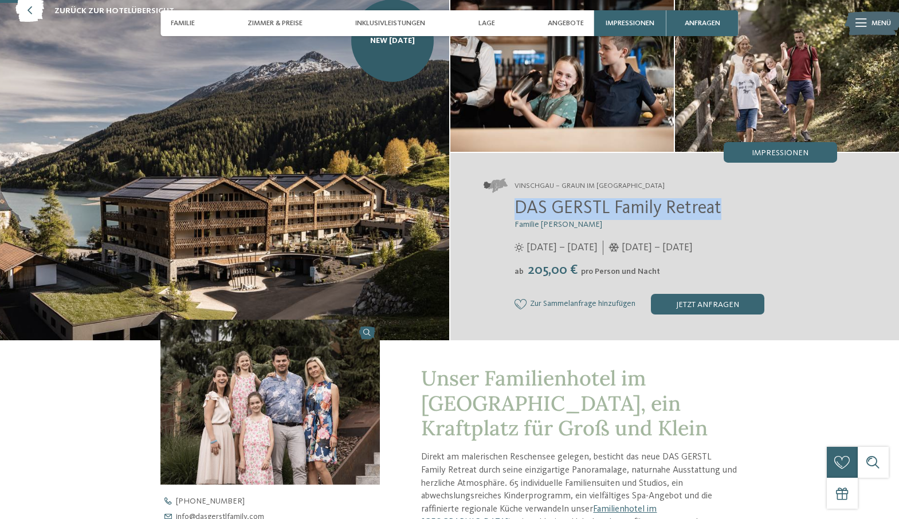
copy span "Graun im Vinschgau am [GEOGRAPHIC_DATA]"
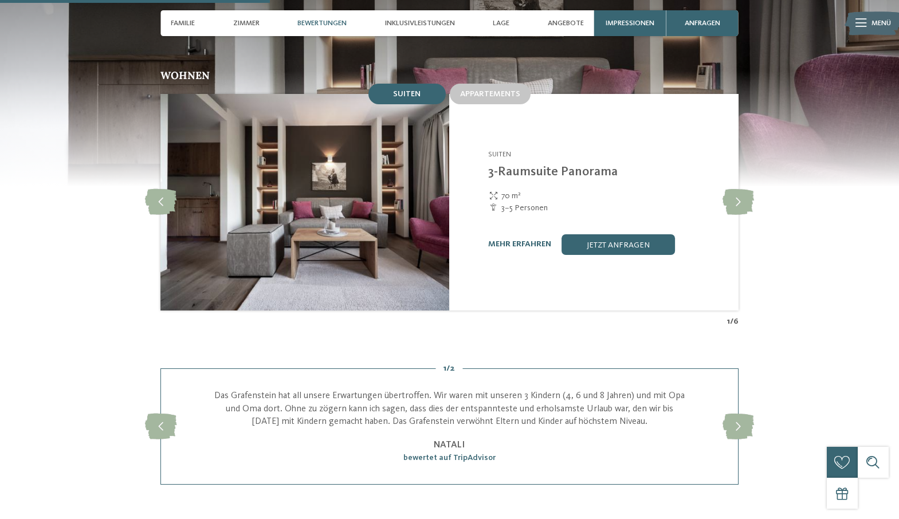
scroll to position [998, 0]
click at [731, 188] on icon at bounding box center [737, 201] width 31 height 26
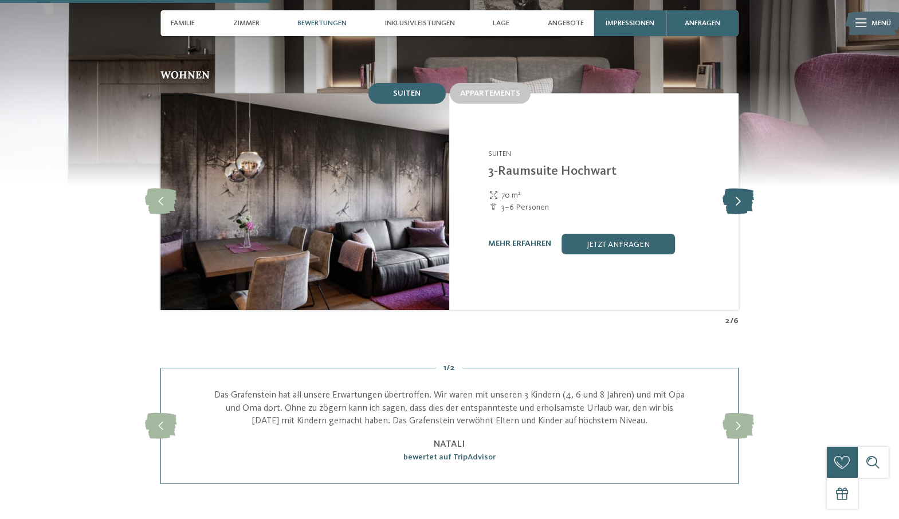
click at [731, 188] on icon at bounding box center [737, 201] width 31 height 26
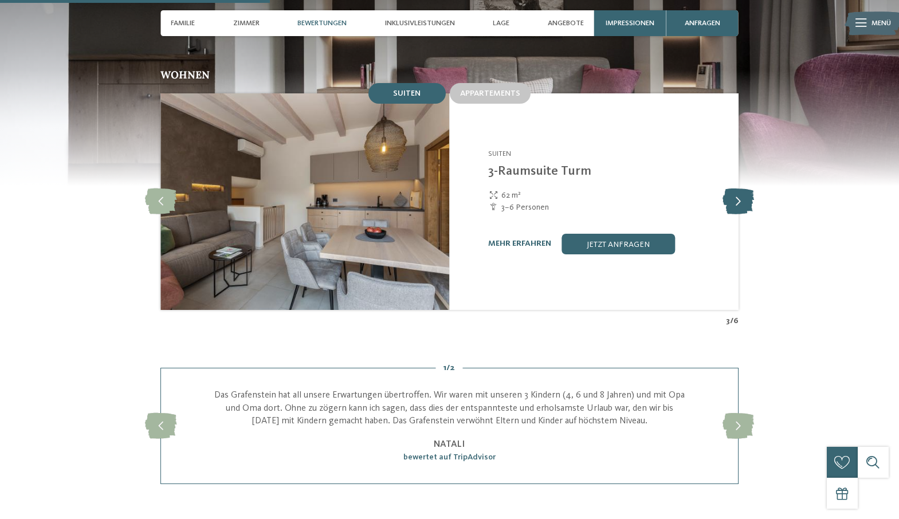
click at [731, 188] on icon at bounding box center [737, 201] width 31 height 26
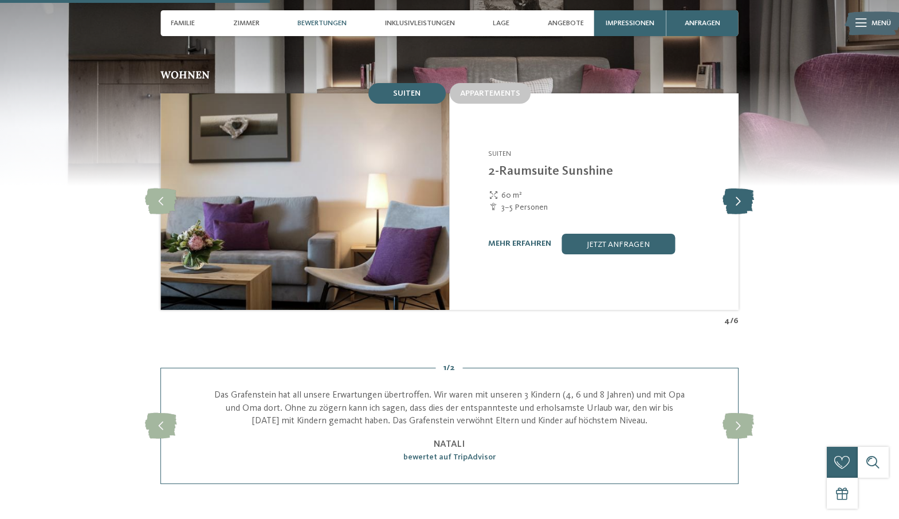
click at [731, 188] on icon at bounding box center [737, 201] width 31 height 26
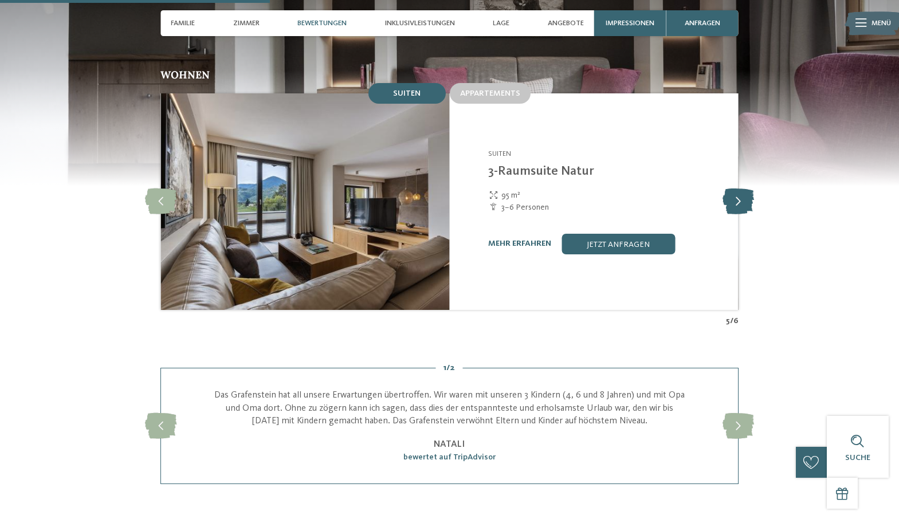
click at [731, 188] on icon at bounding box center [737, 201] width 31 height 26
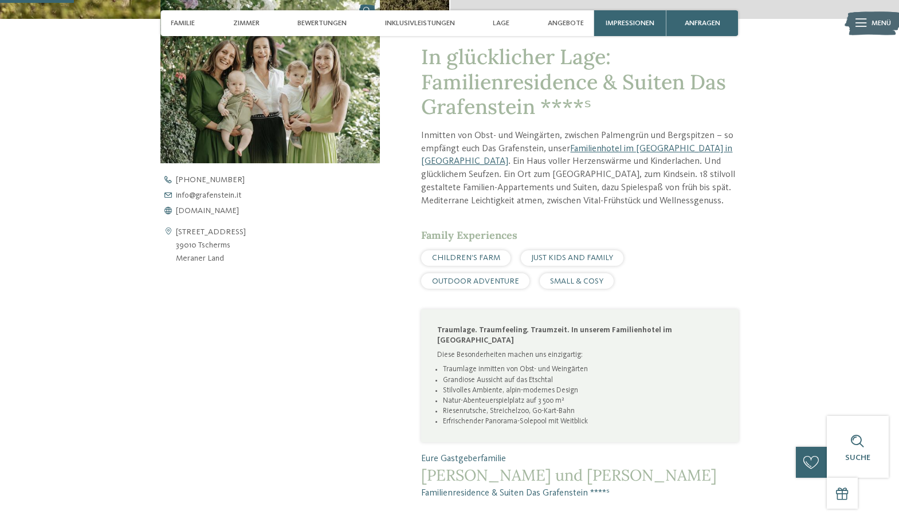
scroll to position [0, 0]
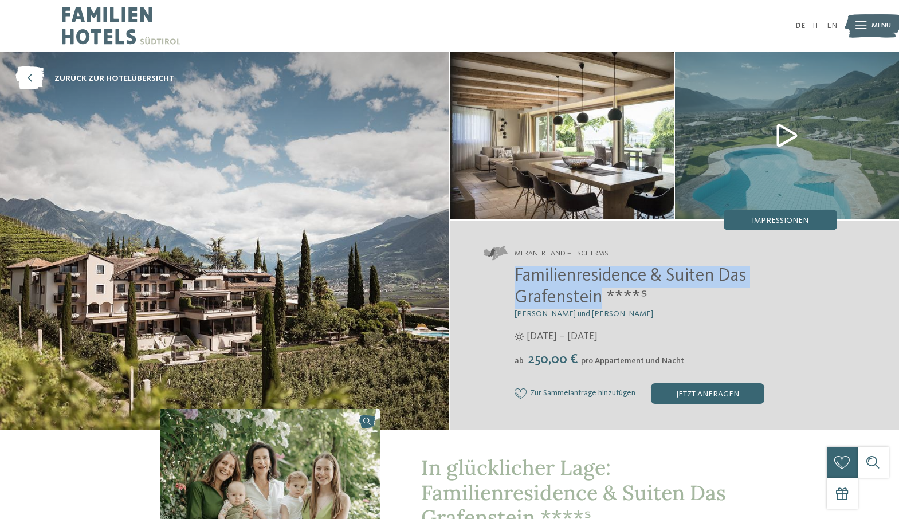
drag, startPoint x: 600, startPoint y: 300, endPoint x: 512, endPoint y: 278, distance: 90.7
click at [512, 278] on div "Familienresidence & Suiten Das Grafenstein ****ˢ Alexandra, Charlotte und Isabe…" at bounding box center [659, 335] width 353 height 138
copy span "Familienresidence & Suiten Das Grafenstein"
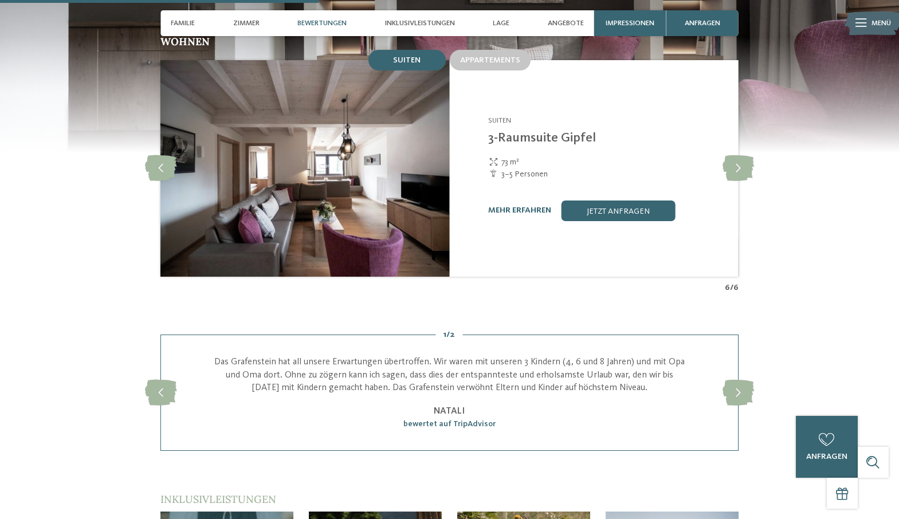
scroll to position [1328, 0]
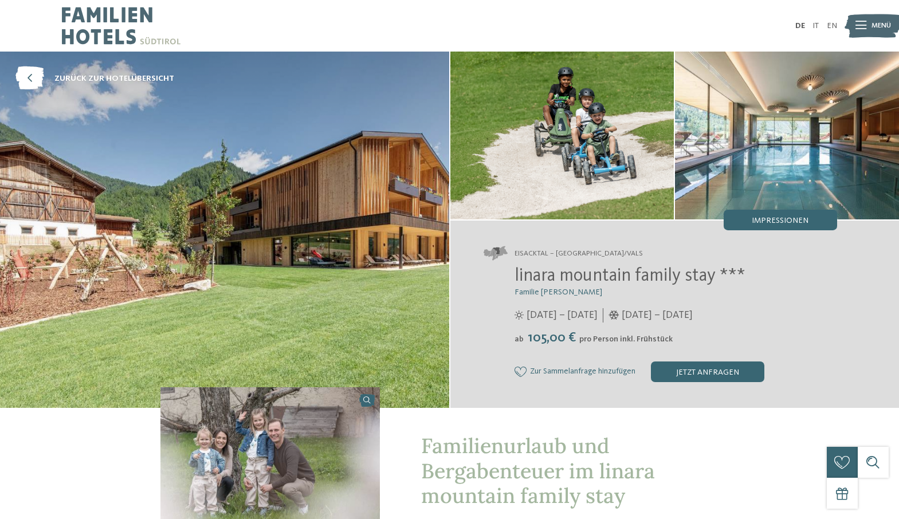
click at [741, 152] on img at bounding box center [787, 136] width 224 height 168
